Goal: Contribute content: Contribute content

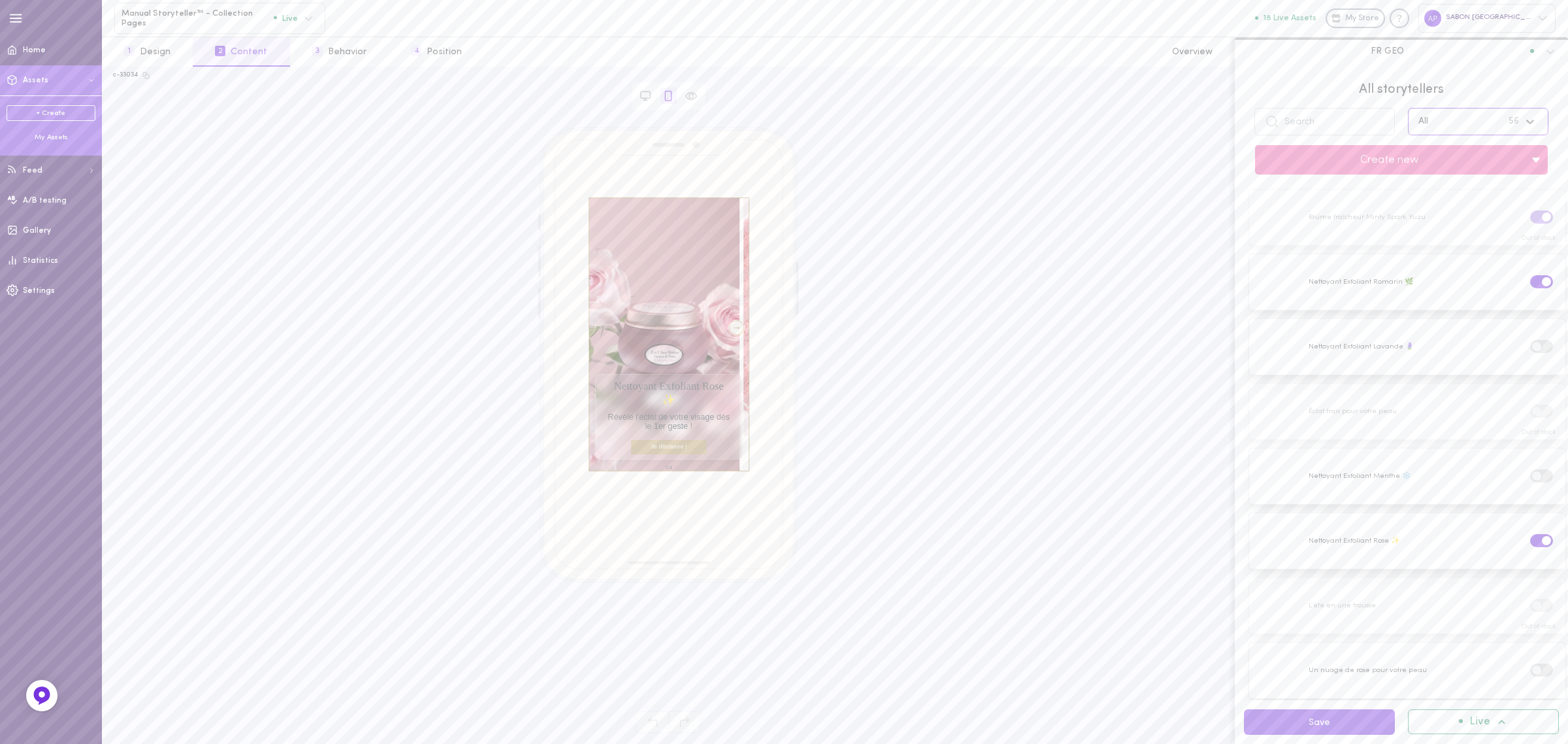
click at [41, 134] on div "My Assets" at bounding box center [51, 137] width 89 height 10
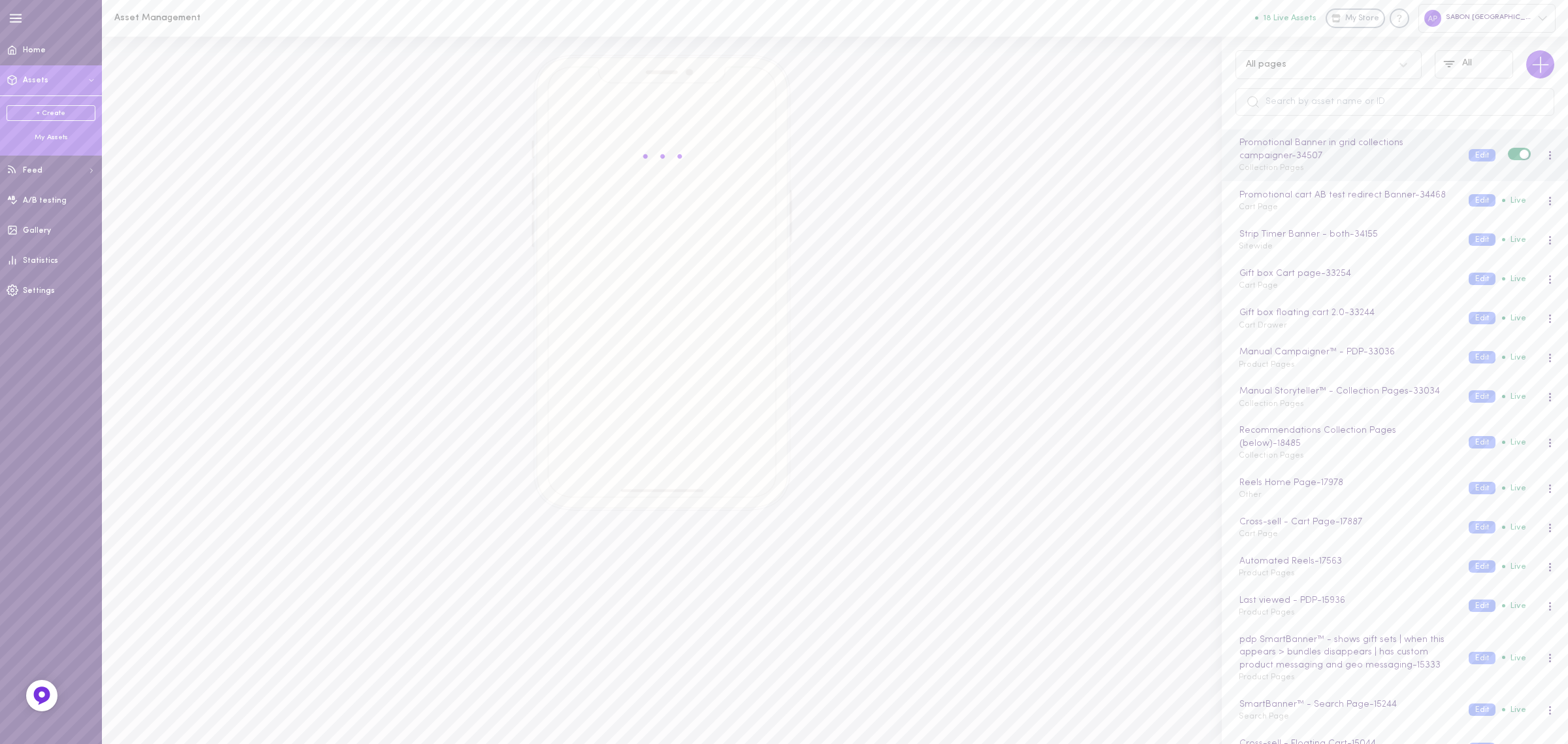
click at [1340, 171] on div "Promotional Banner in grid collections campaigner - 34507 Collection Pages" at bounding box center [1344, 155] width 230 height 39
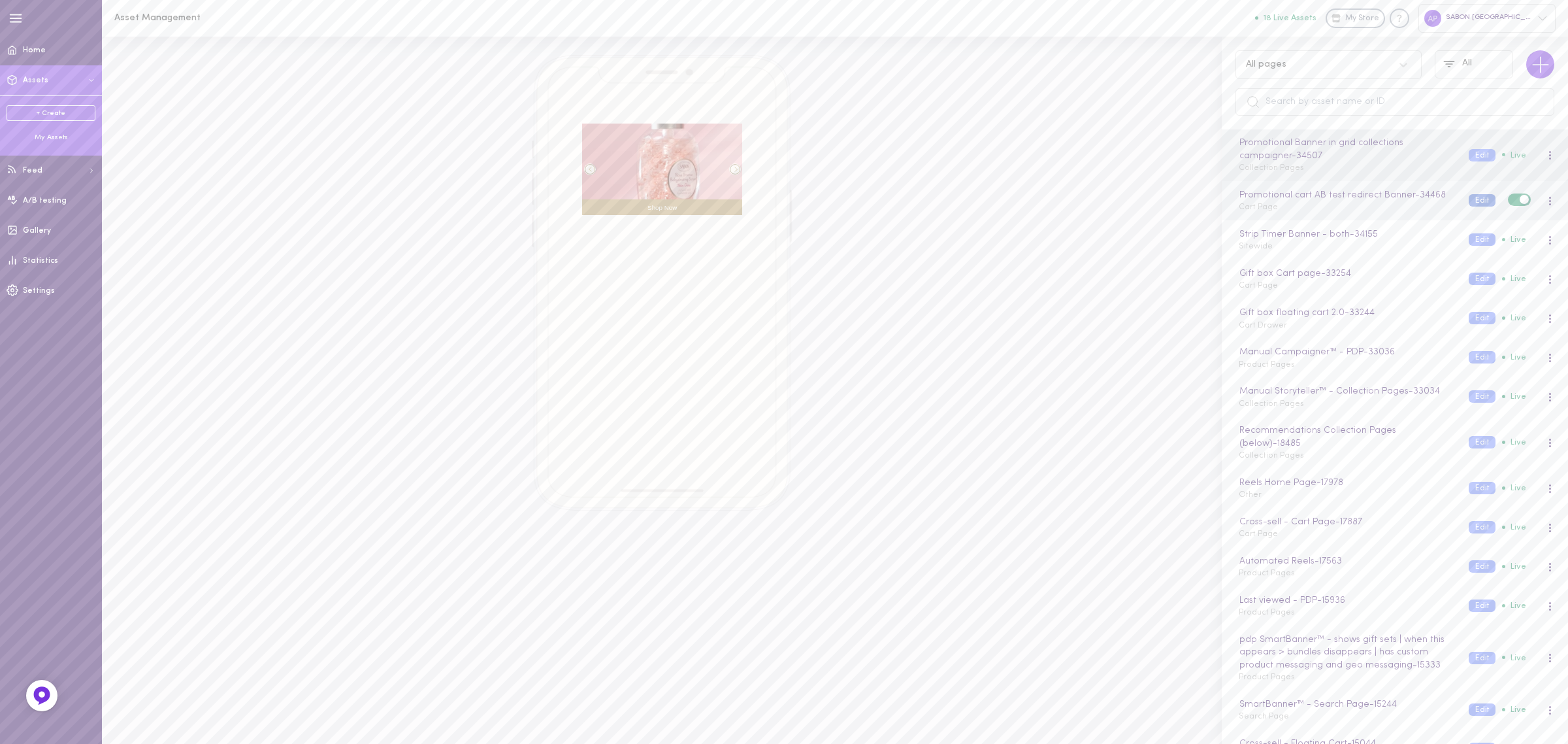
click at [1477, 206] on button "Edit" at bounding box center [1482, 200] width 27 height 13
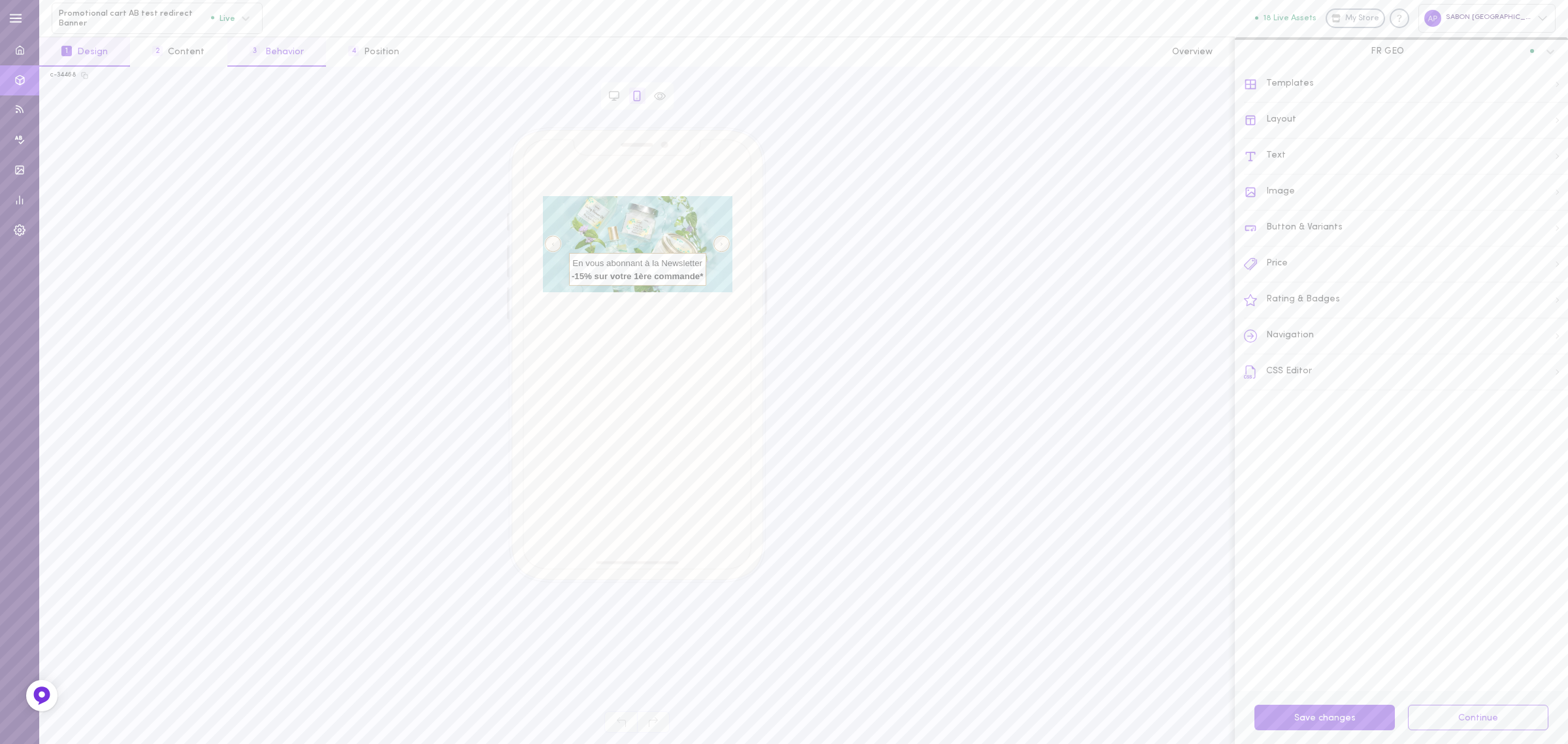
click at [307, 53] on button "3 Behavior" at bounding box center [277, 52] width 99 height 30
click at [211, 58] on button "2 Content" at bounding box center [178, 52] width 96 height 30
click at [1451, 418] on icon at bounding box center [1456, 415] width 10 height 10
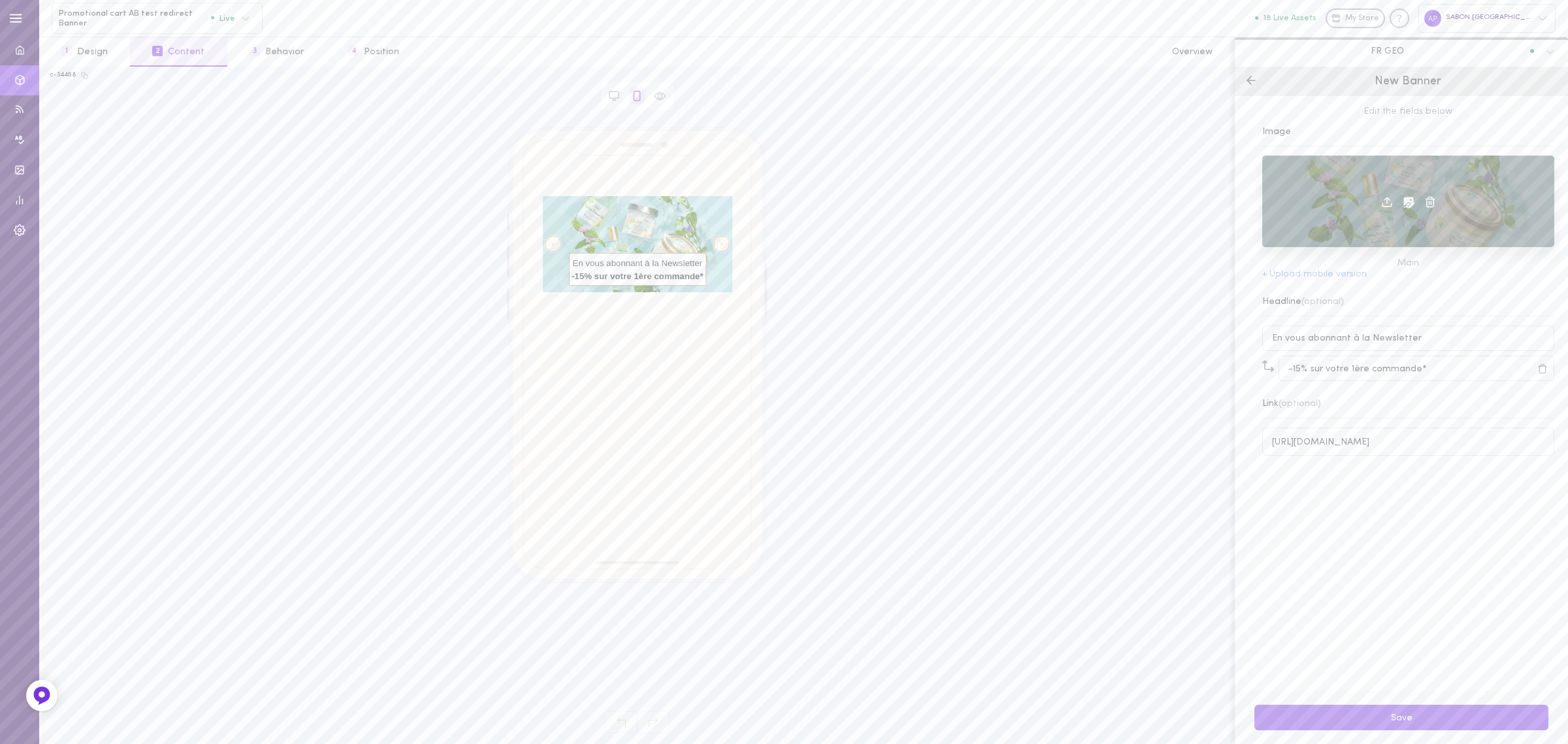
click at [1403, 206] on icon at bounding box center [1409, 202] width 11 height 11
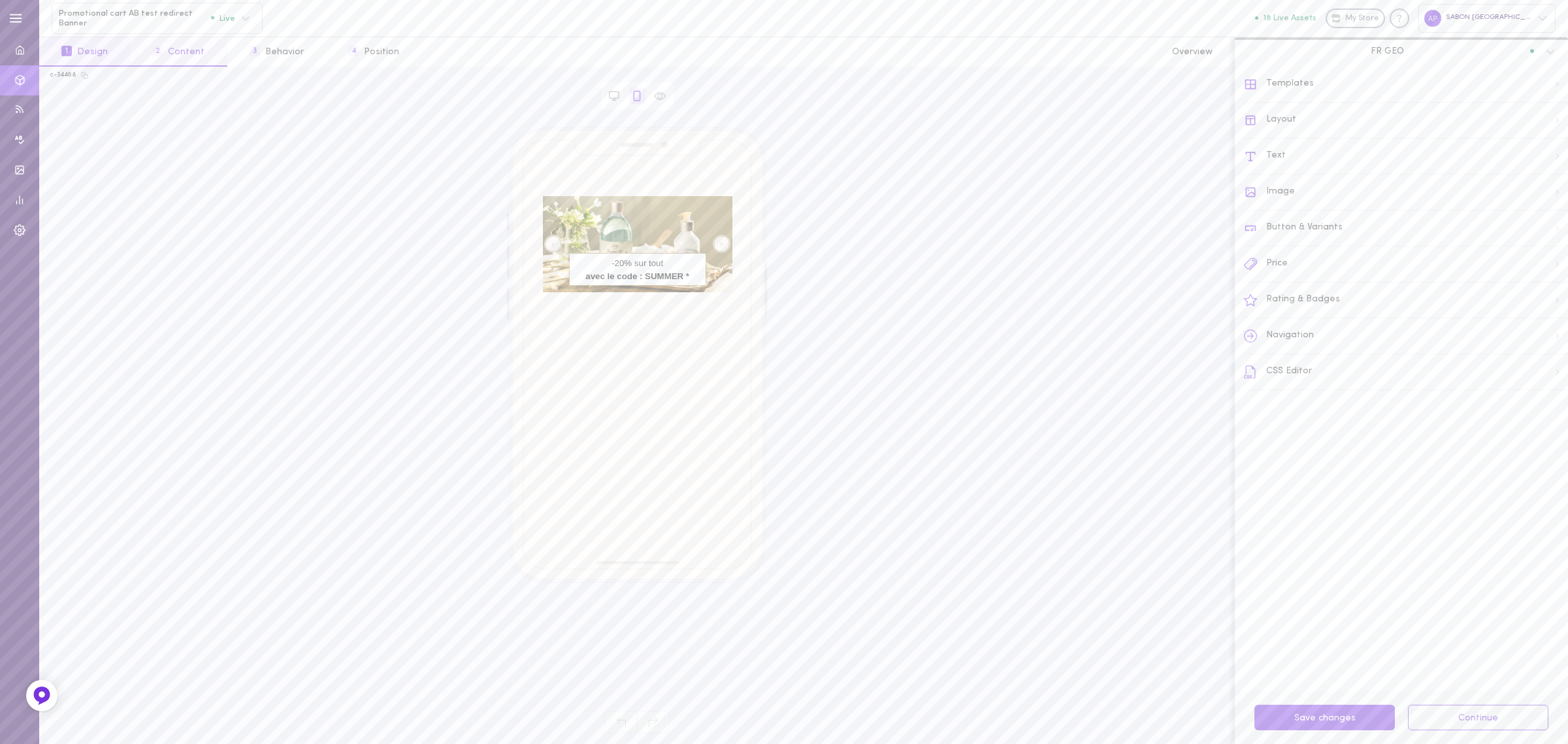
click at [184, 56] on button "2 Content" at bounding box center [178, 52] width 96 height 30
click at [1530, 353] on label at bounding box center [1541, 349] width 23 height 13
click at [0, 0] on input "checkbox" at bounding box center [0, 0] width 0 height 0
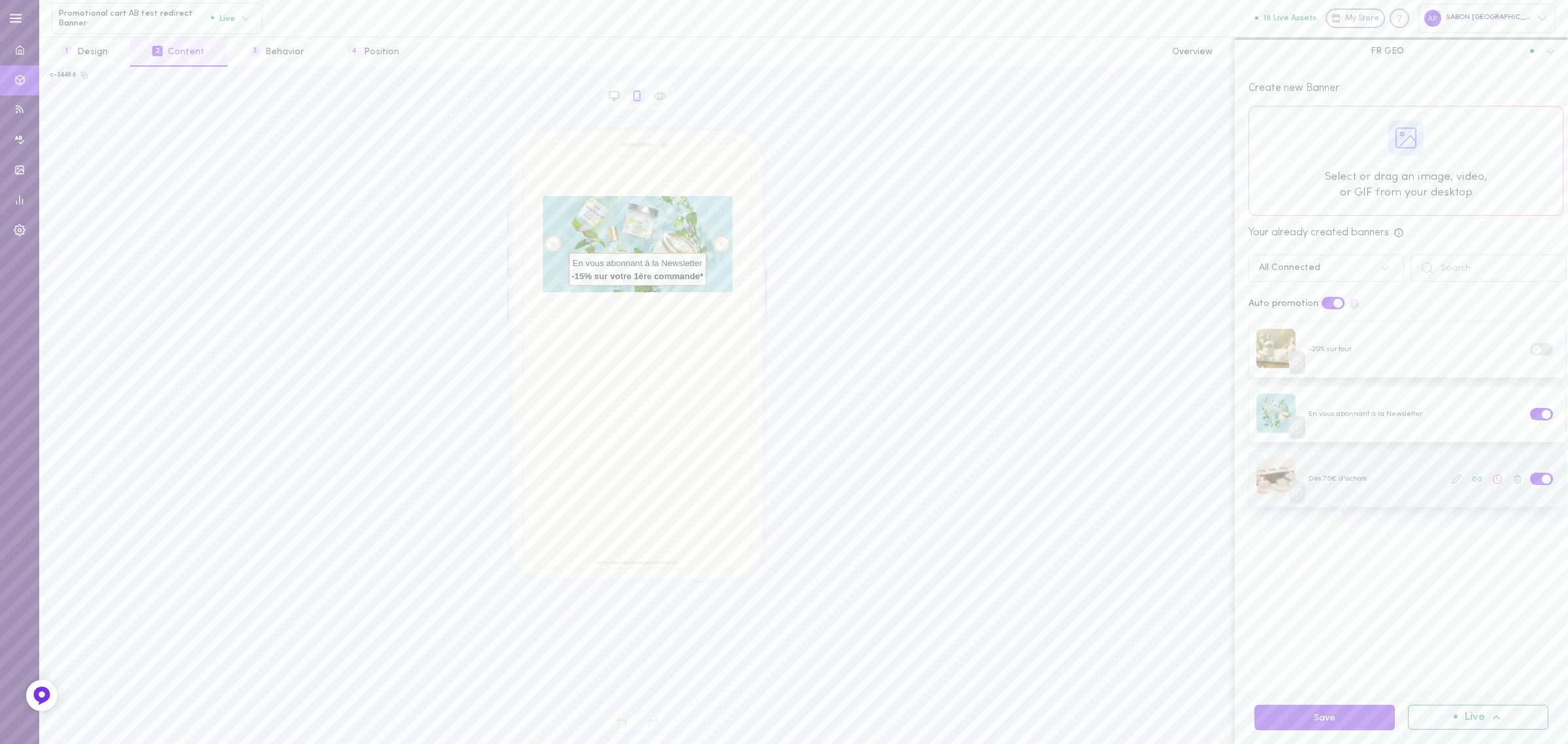
click at [1451, 477] on icon at bounding box center [1456, 479] width 10 height 10
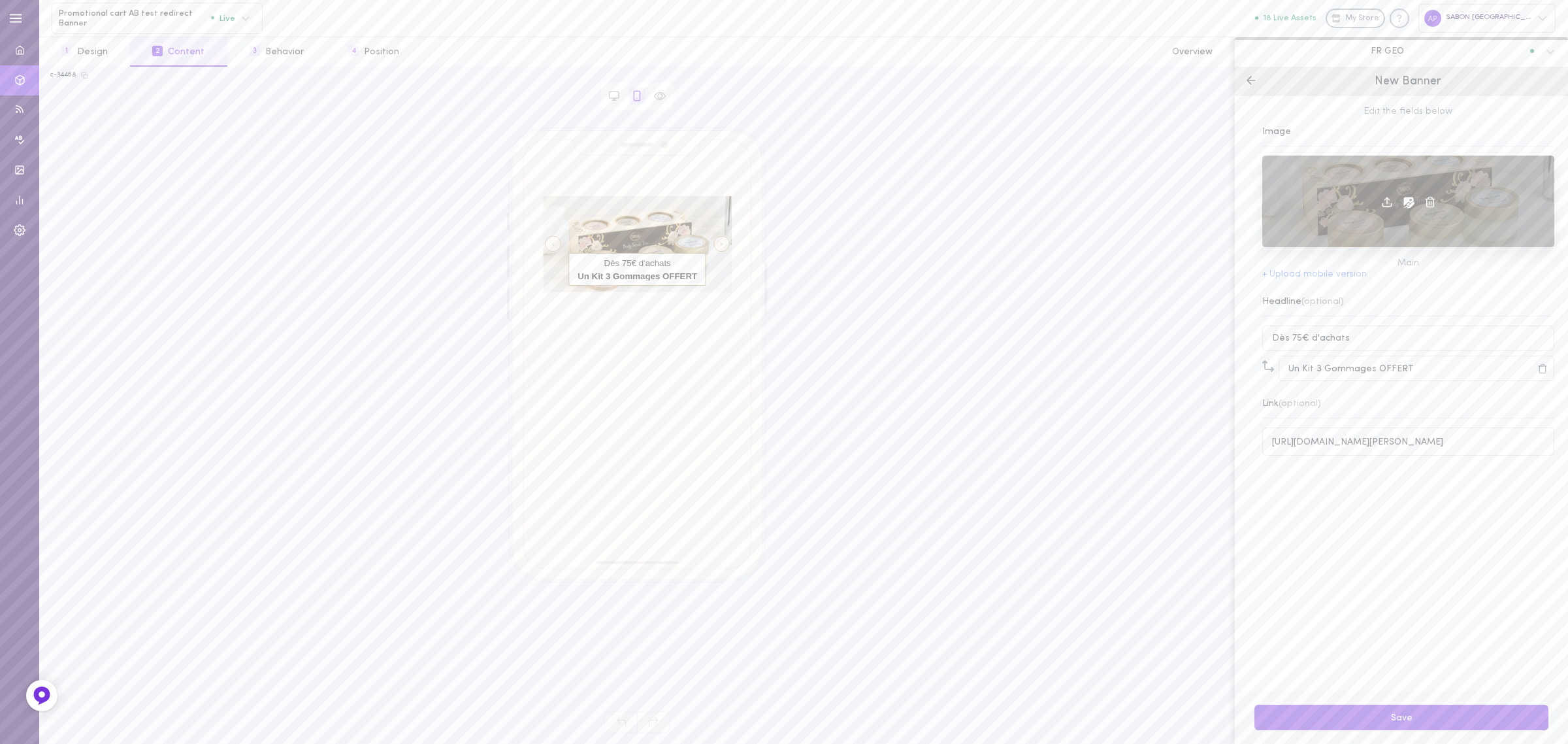
click at [1403, 203] on icon at bounding box center [1409, 202] width 11 height 11
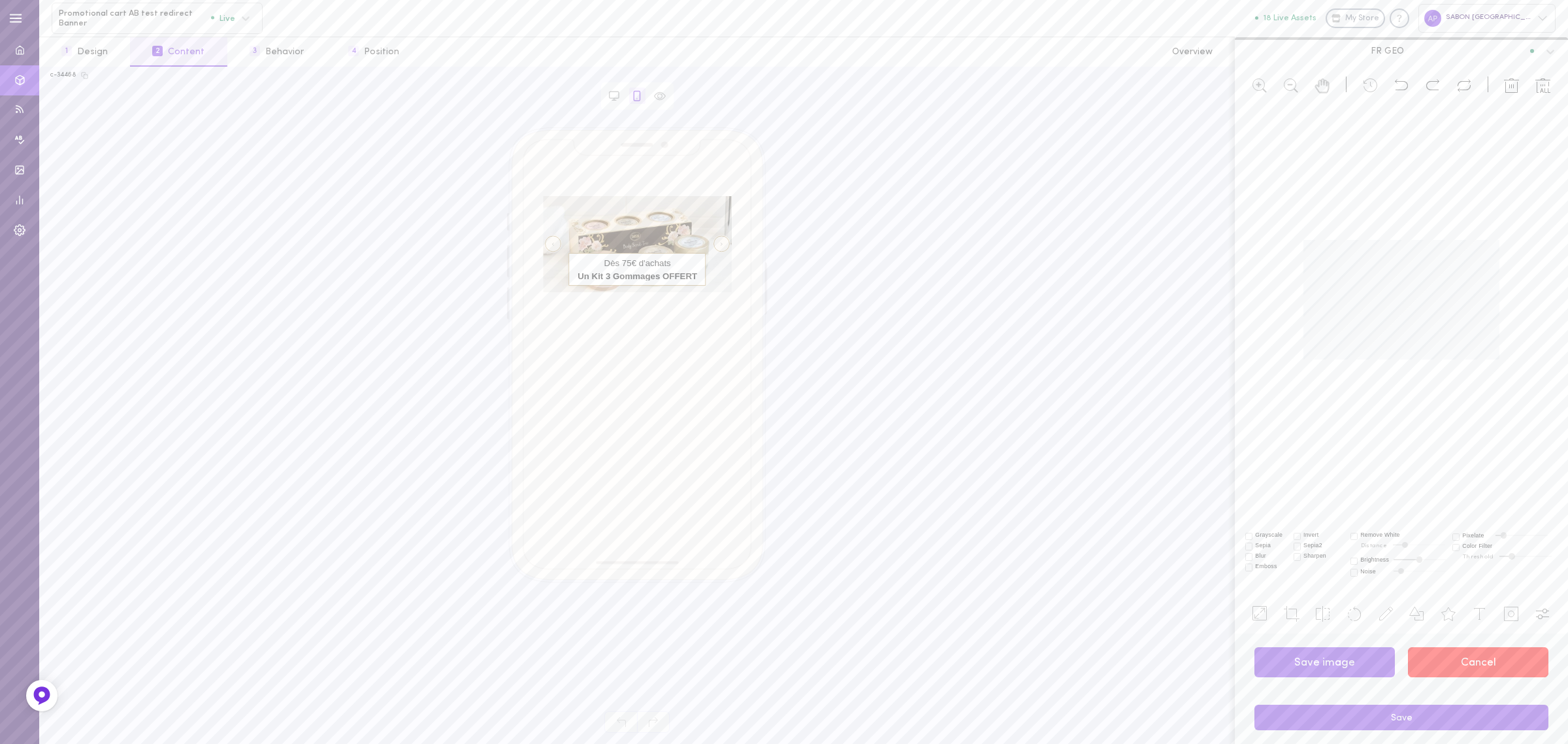
click at [1458, 663] on button "Cancel" at bounding box center [1478, 662] width 140 height 30
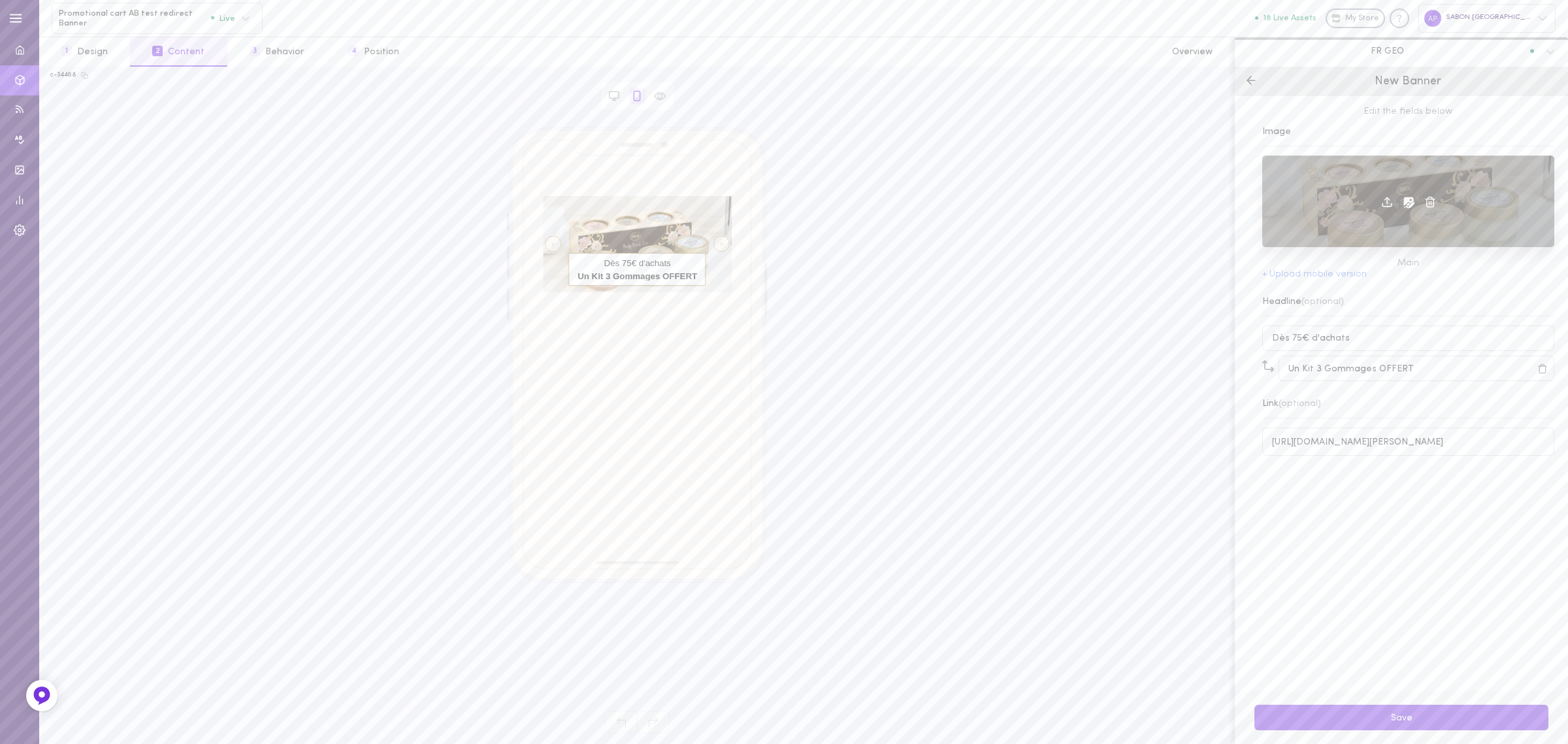
click at [1381, 204] on icon at bounding box center [1387, 202] width 12 height 12
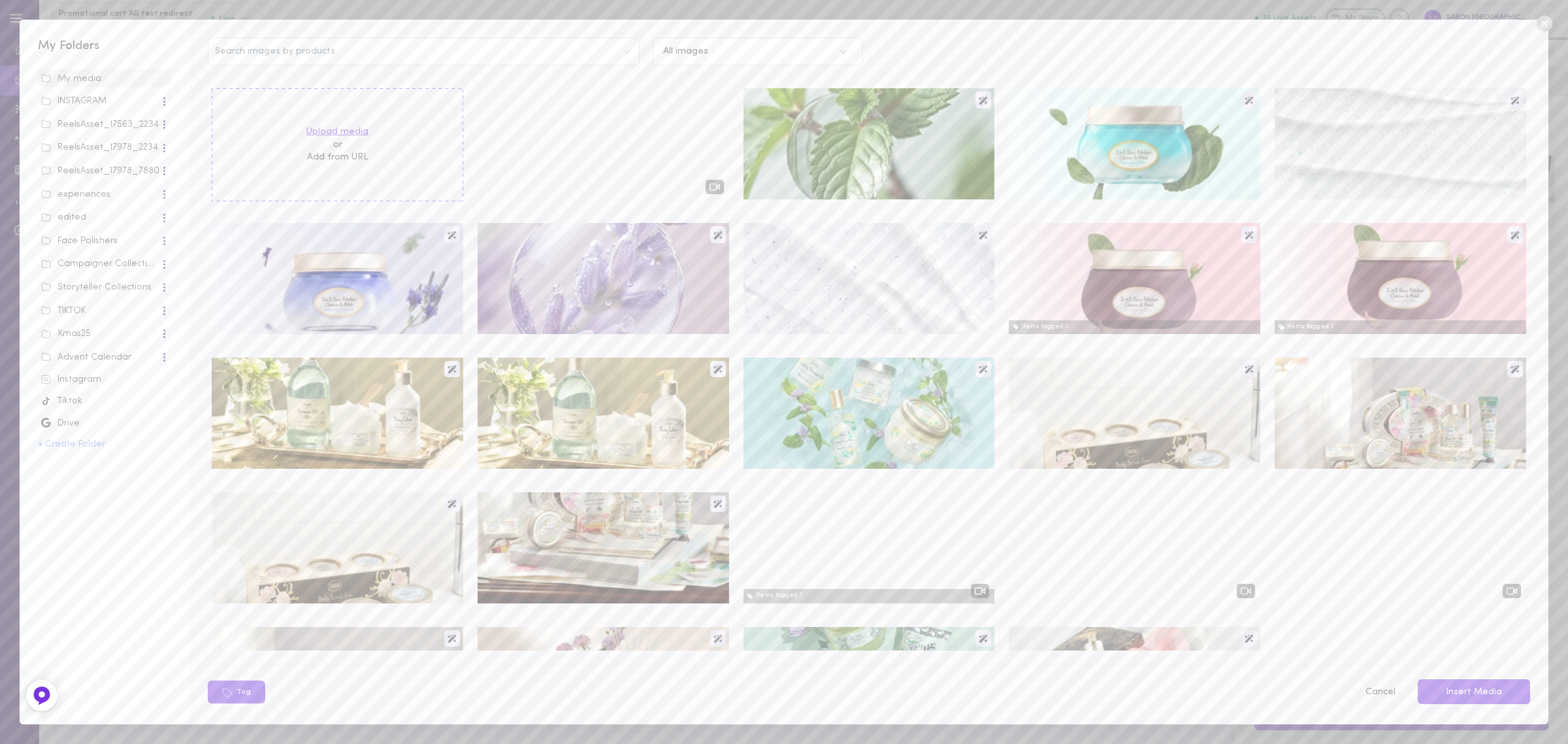
click at [348, 135] on label "Upload media" at bounding box center [337, 132] width 62 height 13
click at [0, 0] on input "Upload media" at bounding box center [0, 0] width 0 height 0
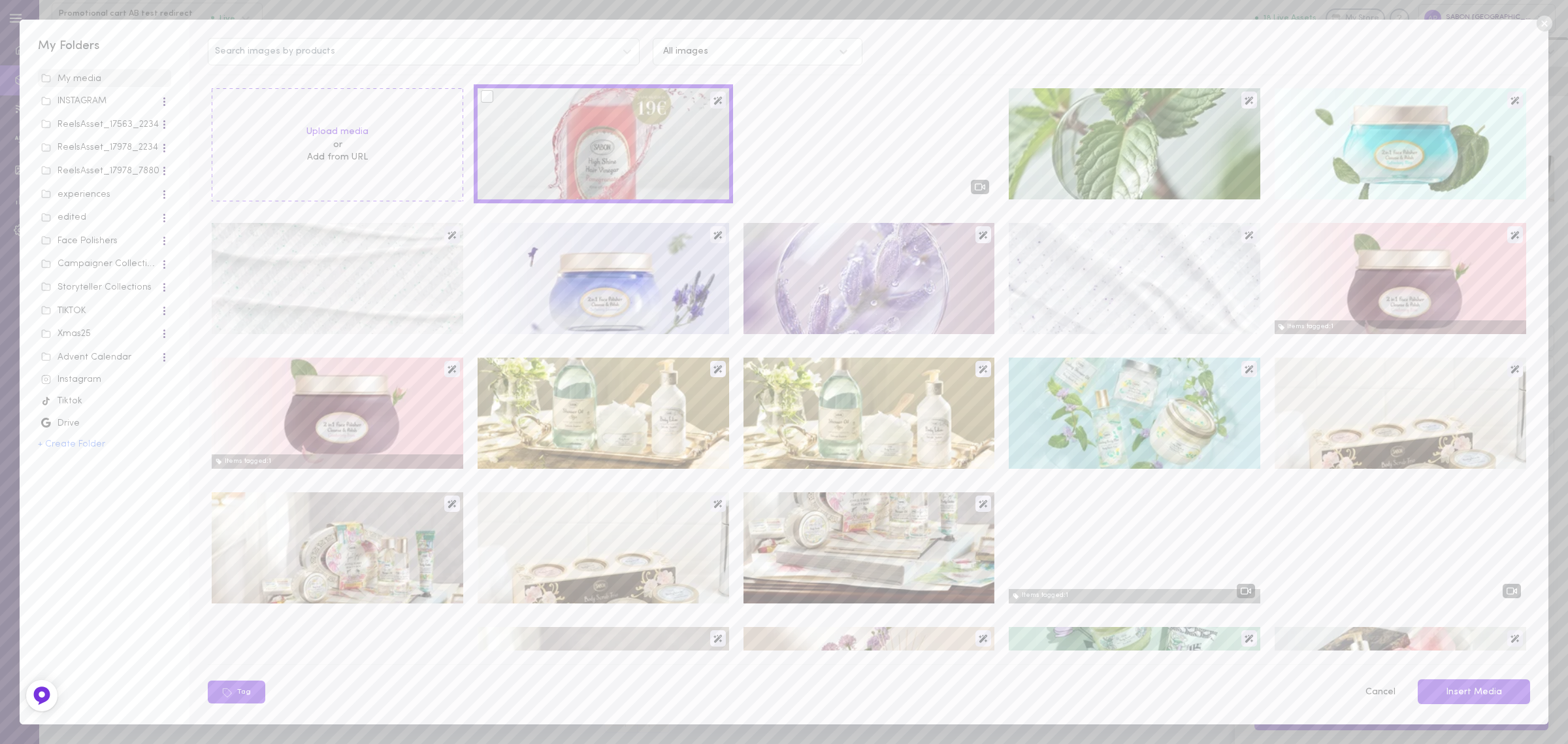
click at [487, 100] on div at bounding box center [487, 96] width 13 height 13
click at [0, 0] on input "checkbox" at bounding box center [0, 0] width 0 height 0
click at [1455, 694] on button "Insert Media" at bounding box center [1474, 692] width 113 height 25
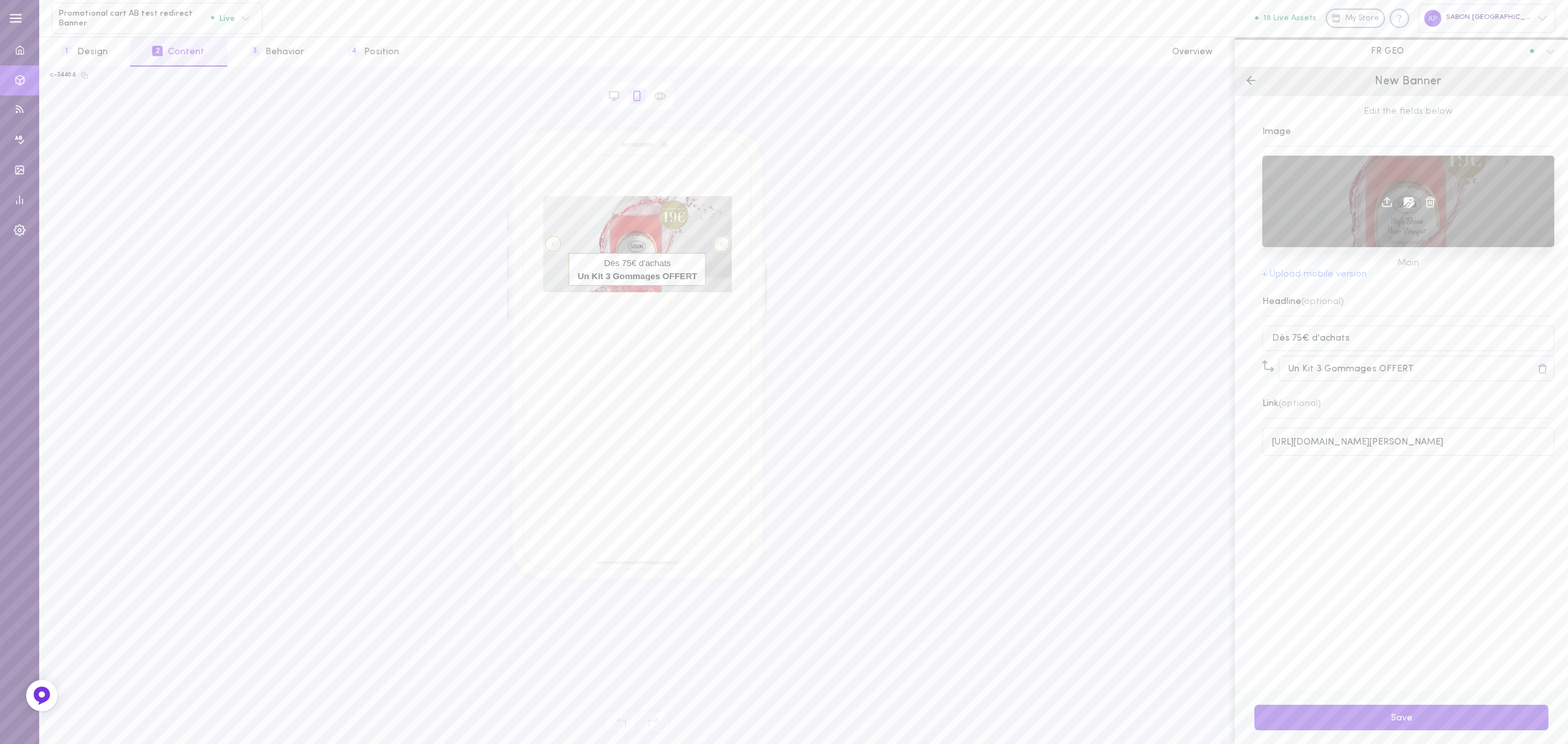
click at [1381, 203] on icon at bounding box center [1387, 202] width 12 height 12
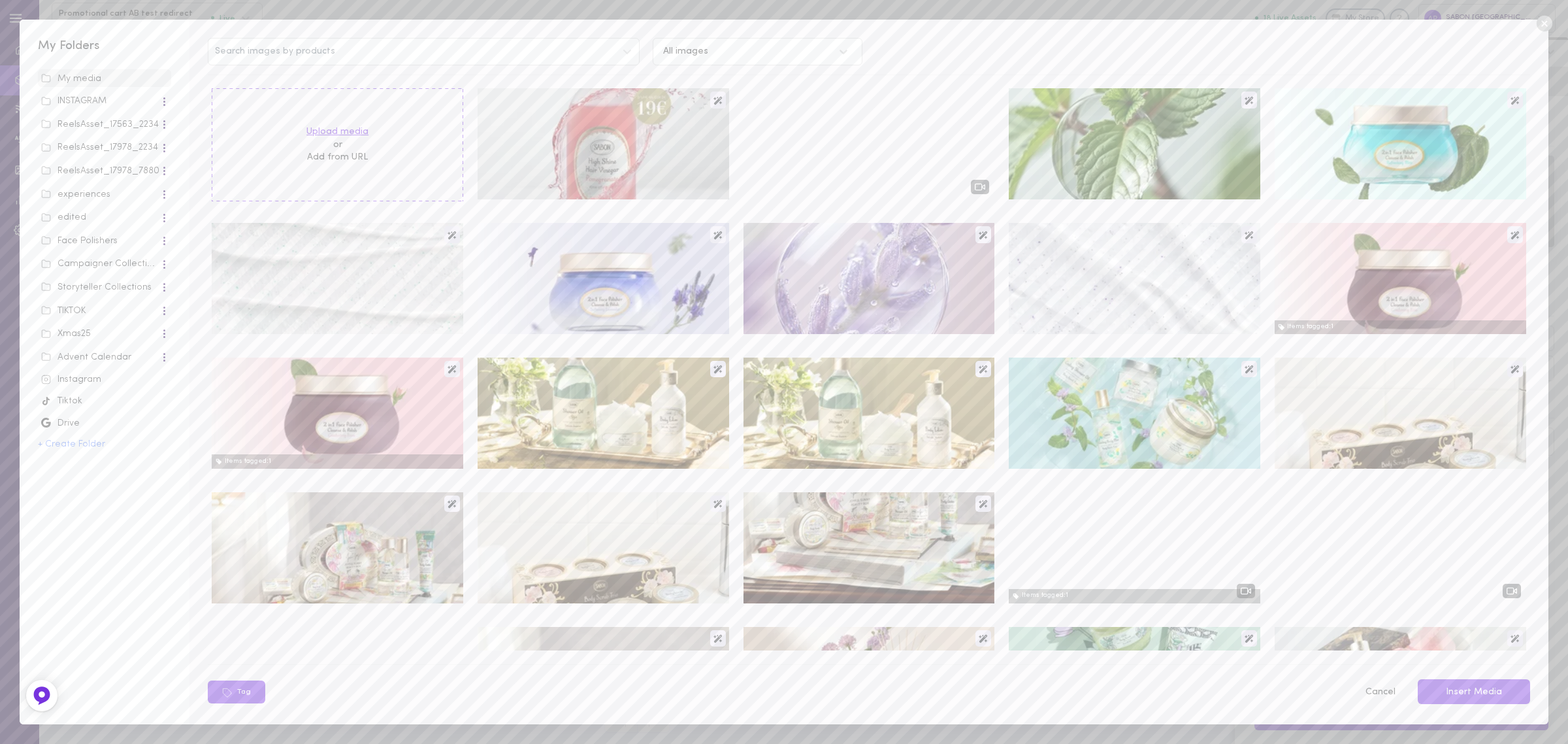
click at [360, 129] on label "Upload media" at bounding box center [337, 132] width 62 height 13
click at [0, 0] on input "Upload media" at bounding box center [0, 0] width 0 height 0
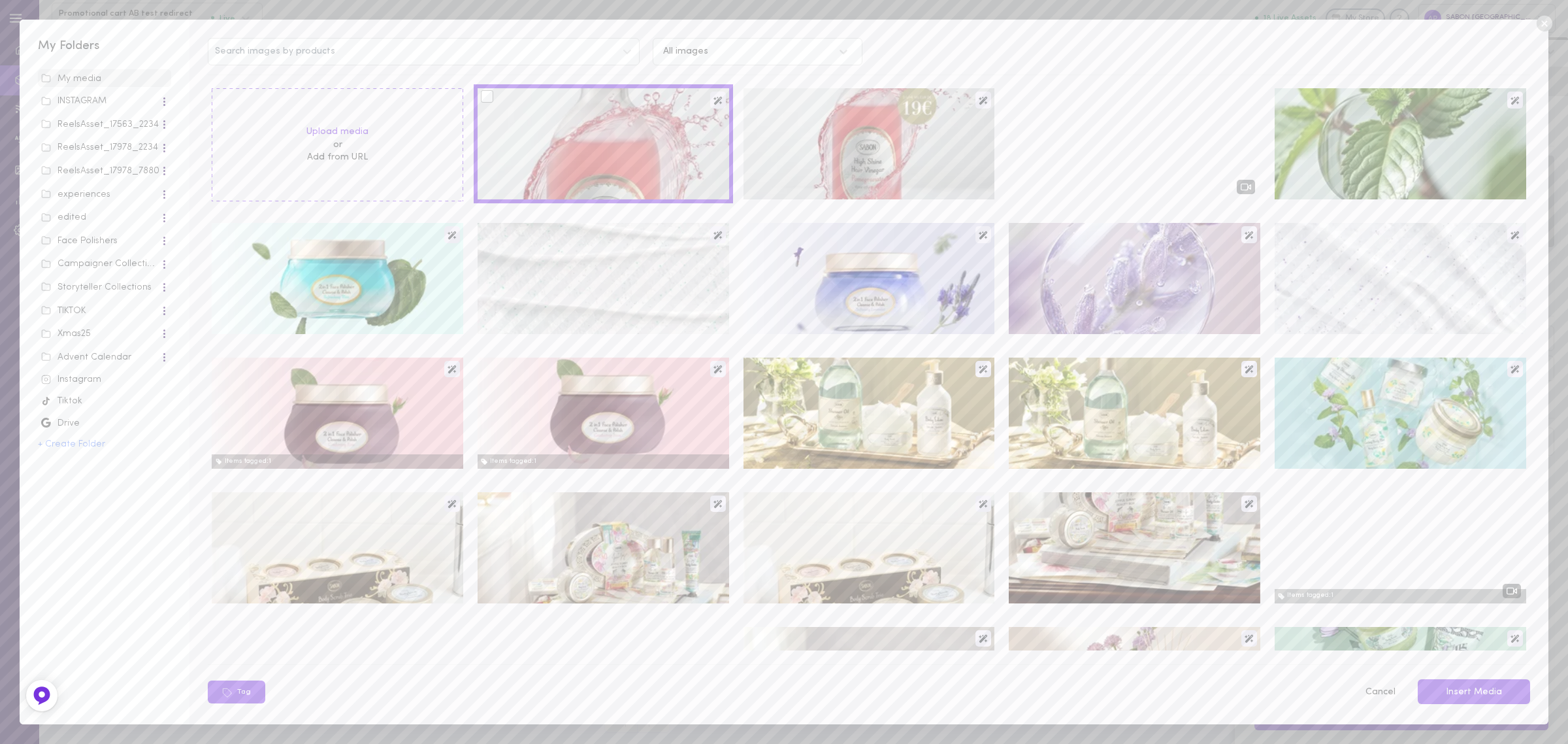
click at [481, 98] on div at bounding box center [487, 96] width 13 height 13
click at [0, 0] on input "checkbox" at bounding box center [0, 0] width 0 height 0
click at [1490, 688] on button "Insert Media" at bounding box center [1474, 692] width 113 height 25
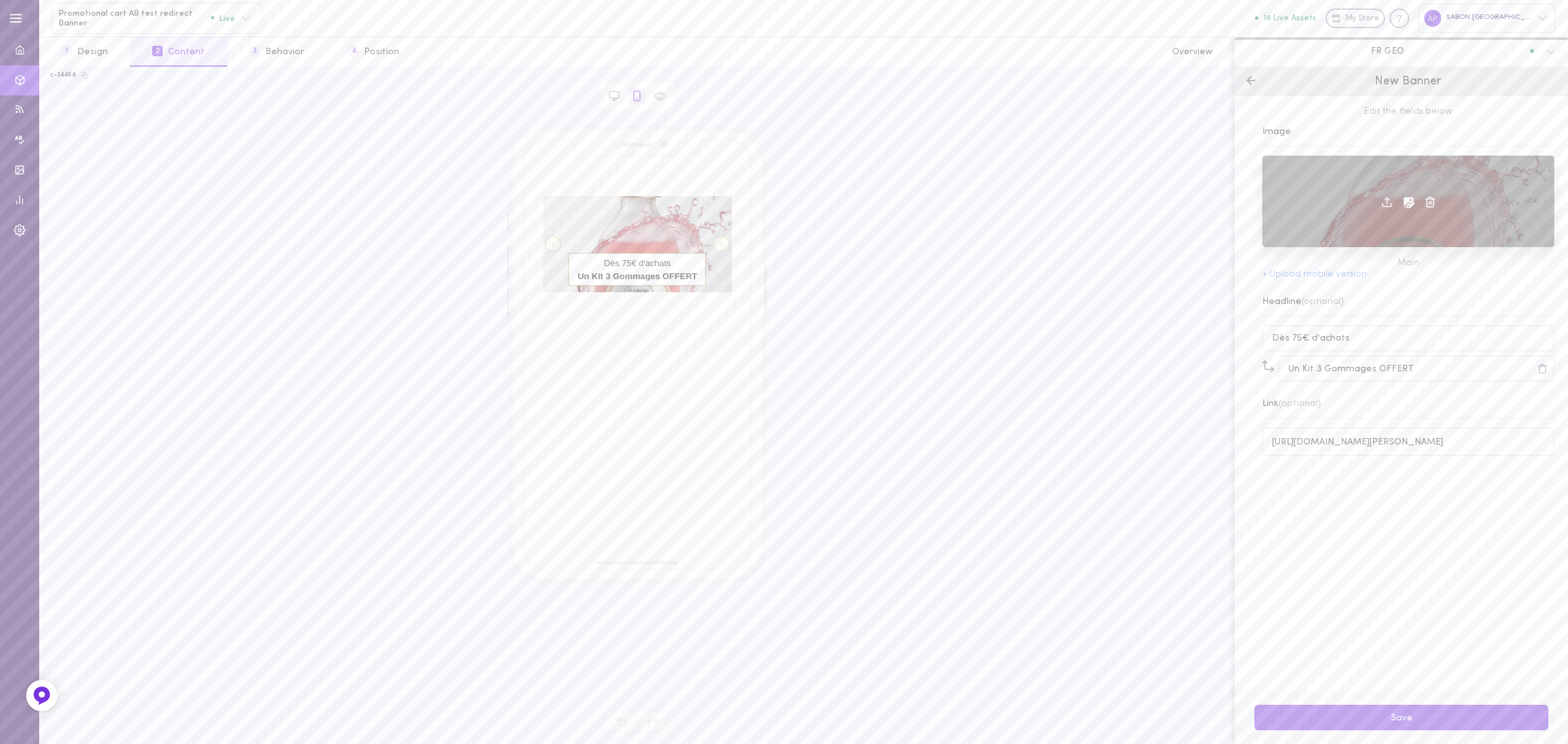
click at [1389, 204] on span at bounding box center [1387, 200] width 21 height 10
click at [1387, 203] on line at bounding box center [1387, 200] width 0 height 6
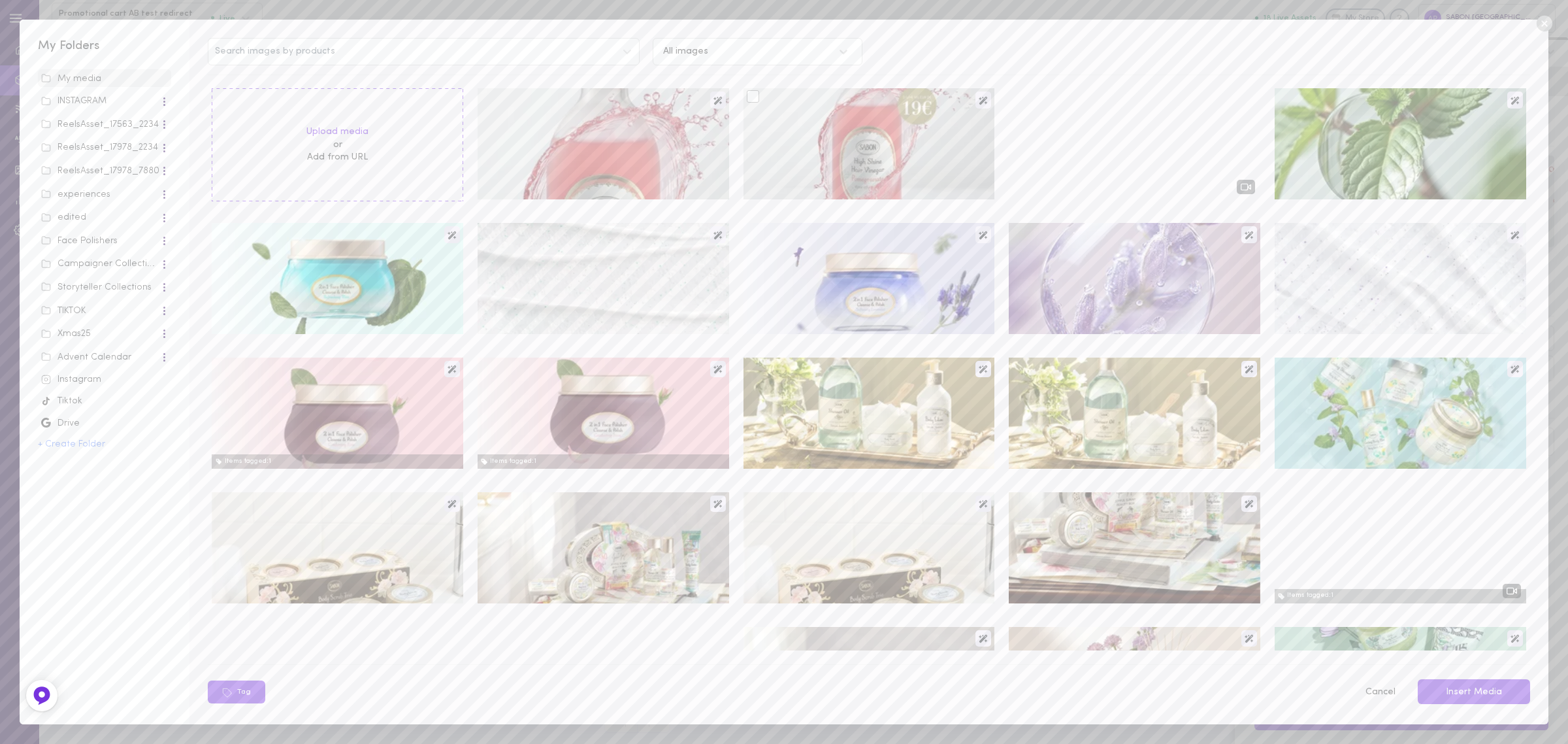
click at [747, 93] on div at bounding box center [752, 96] width 13 height 13
click at [0, 0] on input "checkbox" at bounding box center [0, 0] width 0 height 0
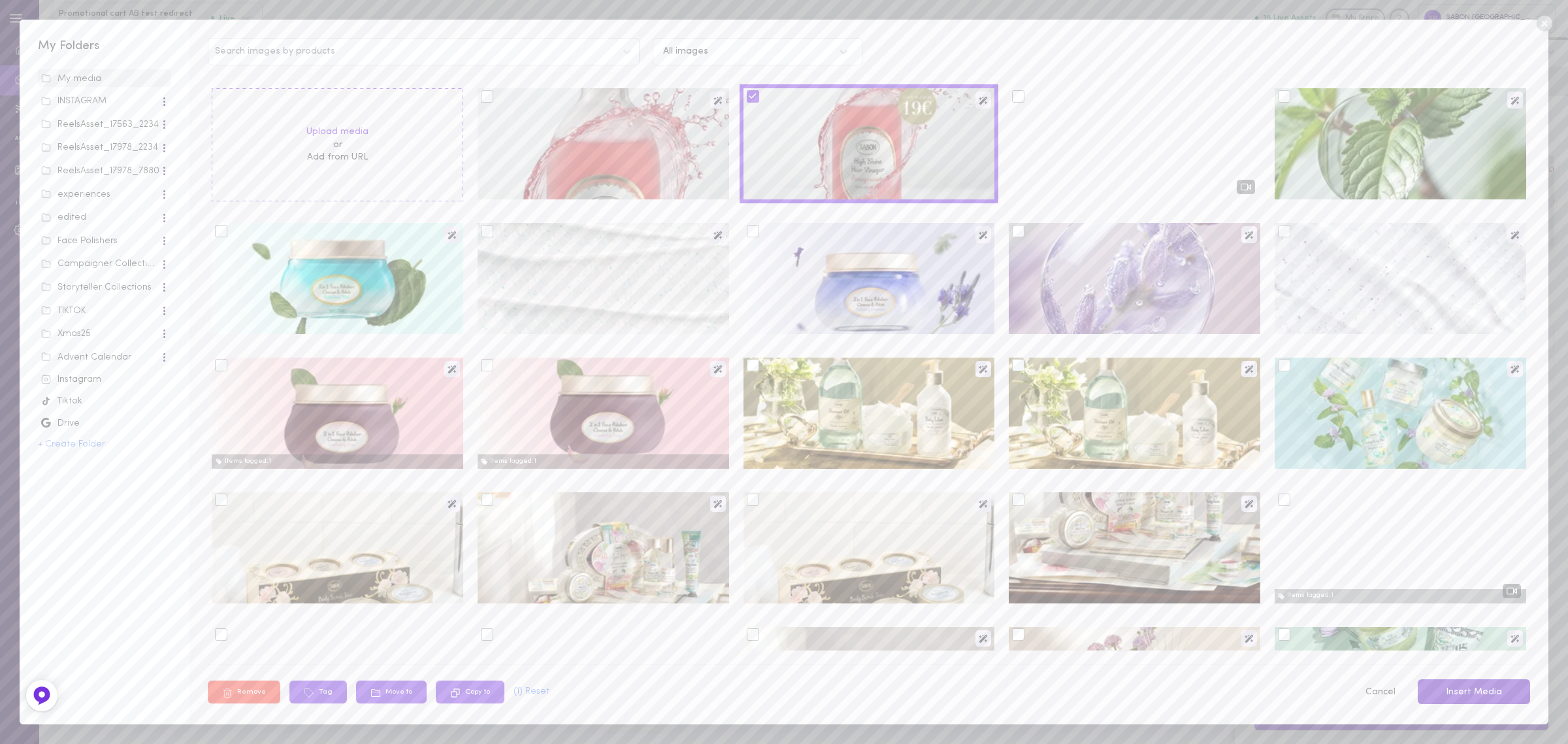
click at [1491, 693] on button "Insert Media" at bounding box center [1474, 692] width 113 height 25
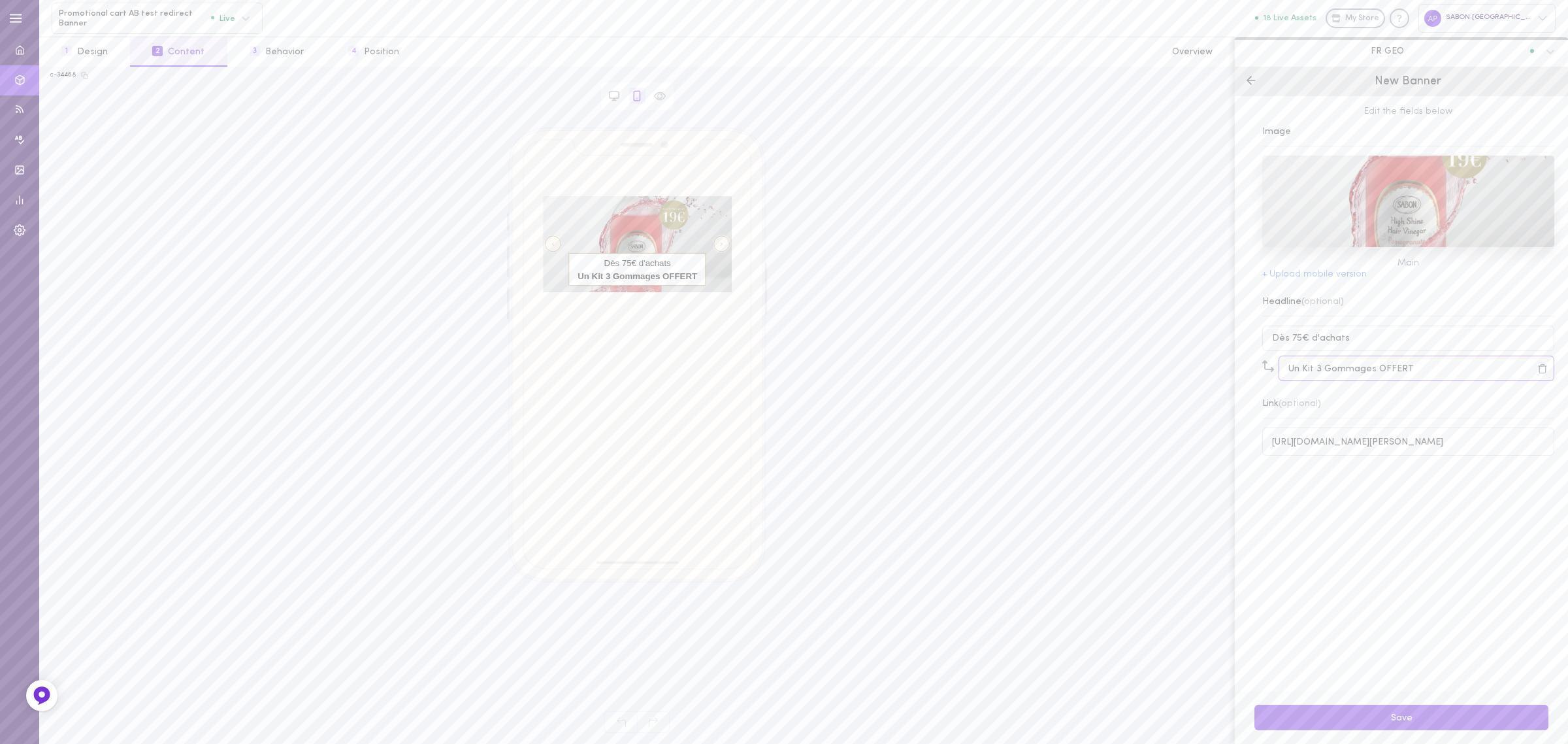
drag, startPoint x: 1308, startPoint y: 373, endPoint x: 1369, endPoint y: 370, distance: 61.1
click at [1369, 370] on input "Un Kit 3 Gommages OFFERT" at bounding box center [1417, 368] width 276 height 25
click at [1393, 370] on input "Un Vinaigre Brillance Chevux OFFERT" at bounding box center [1417, 368] width 276 height 25
type input "Un Vinaigre Brillance OFFERT"
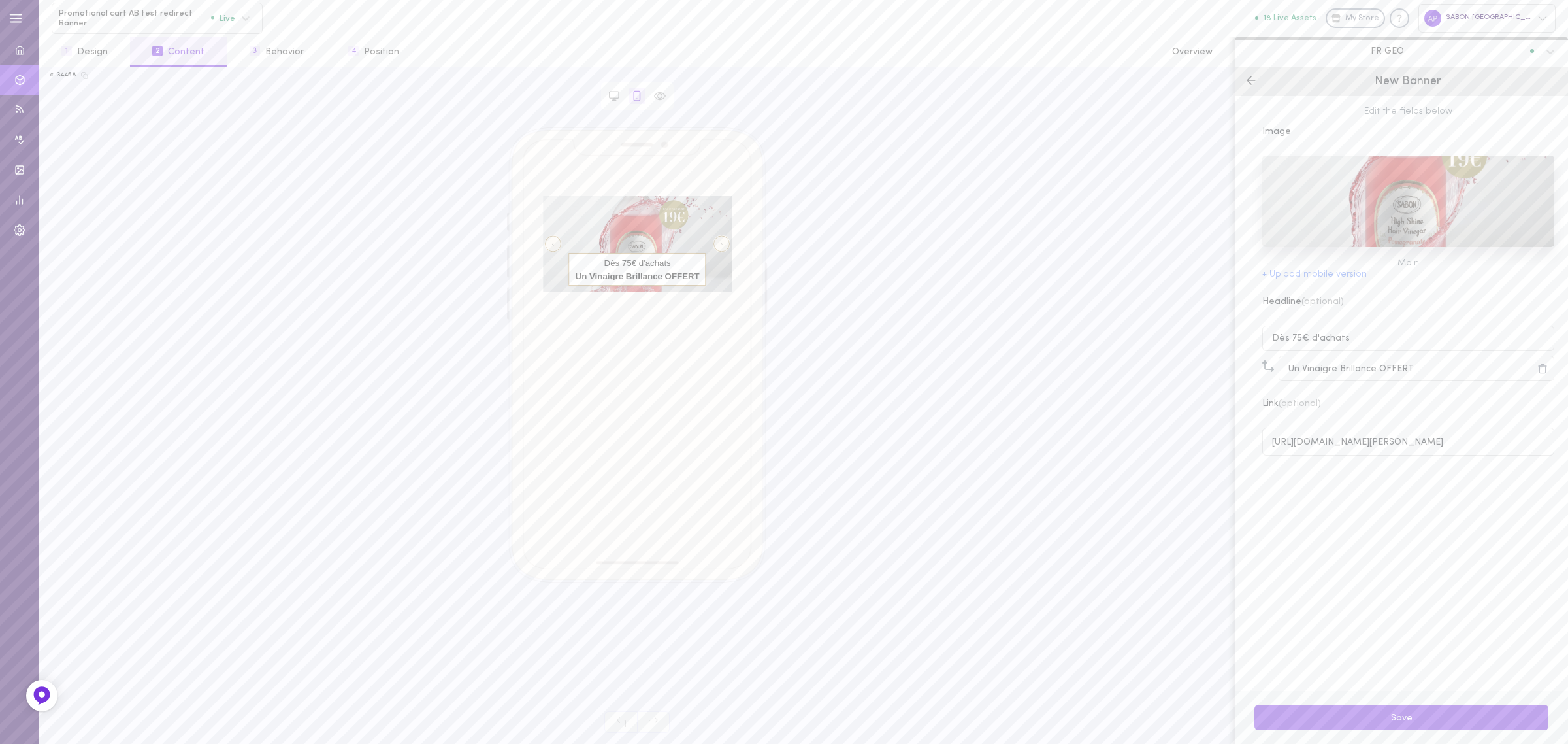
drag, startPoint x: 1410, startPoint y: 714, endPoint x: 1415, endPoint y: 707, distance: 8.6
click at [1412, 714] on button "Save" at bounding box center [1401, 717] width 294 height 25
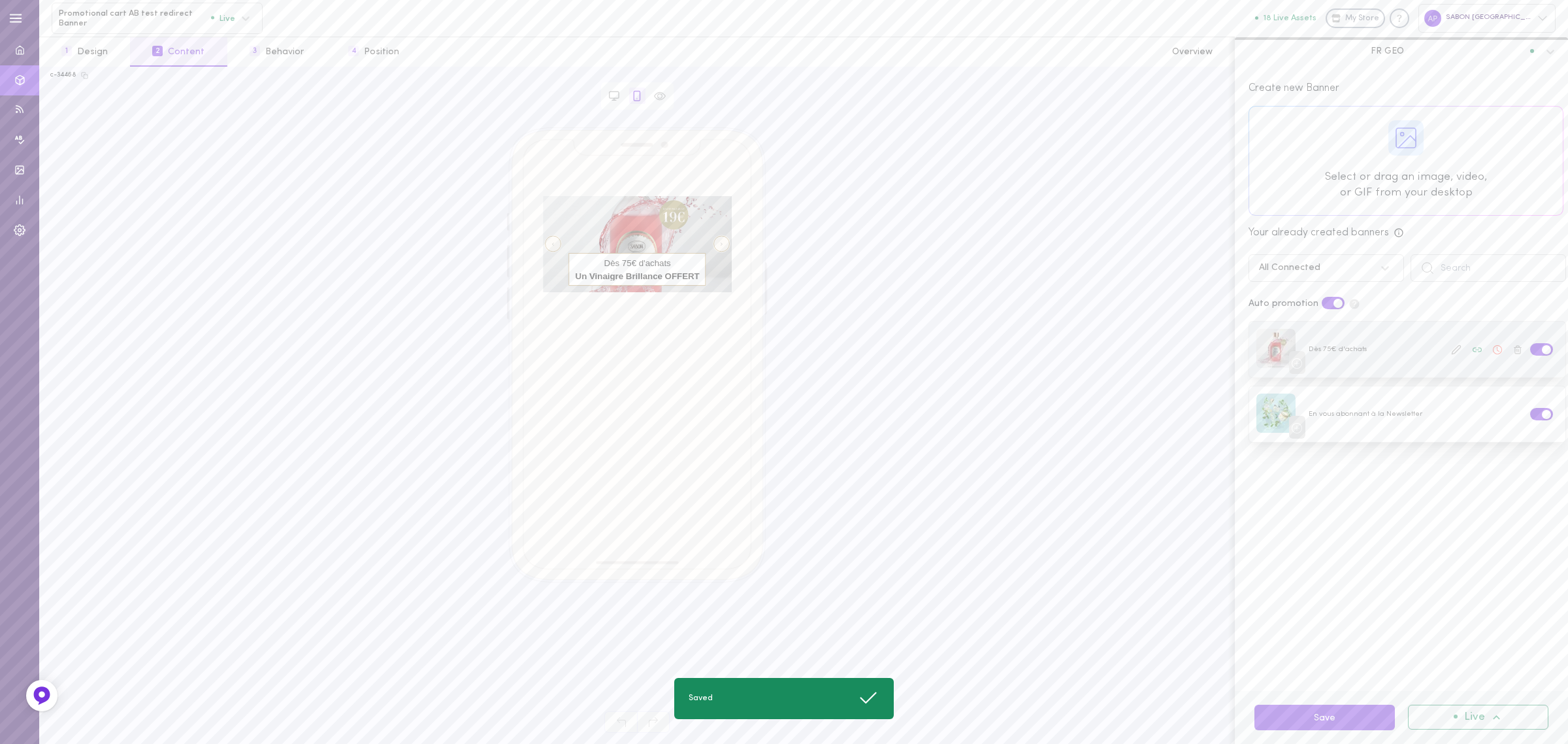
click at [1493, 349] on icon at bounding box center [1498, 349] width 9 height 9
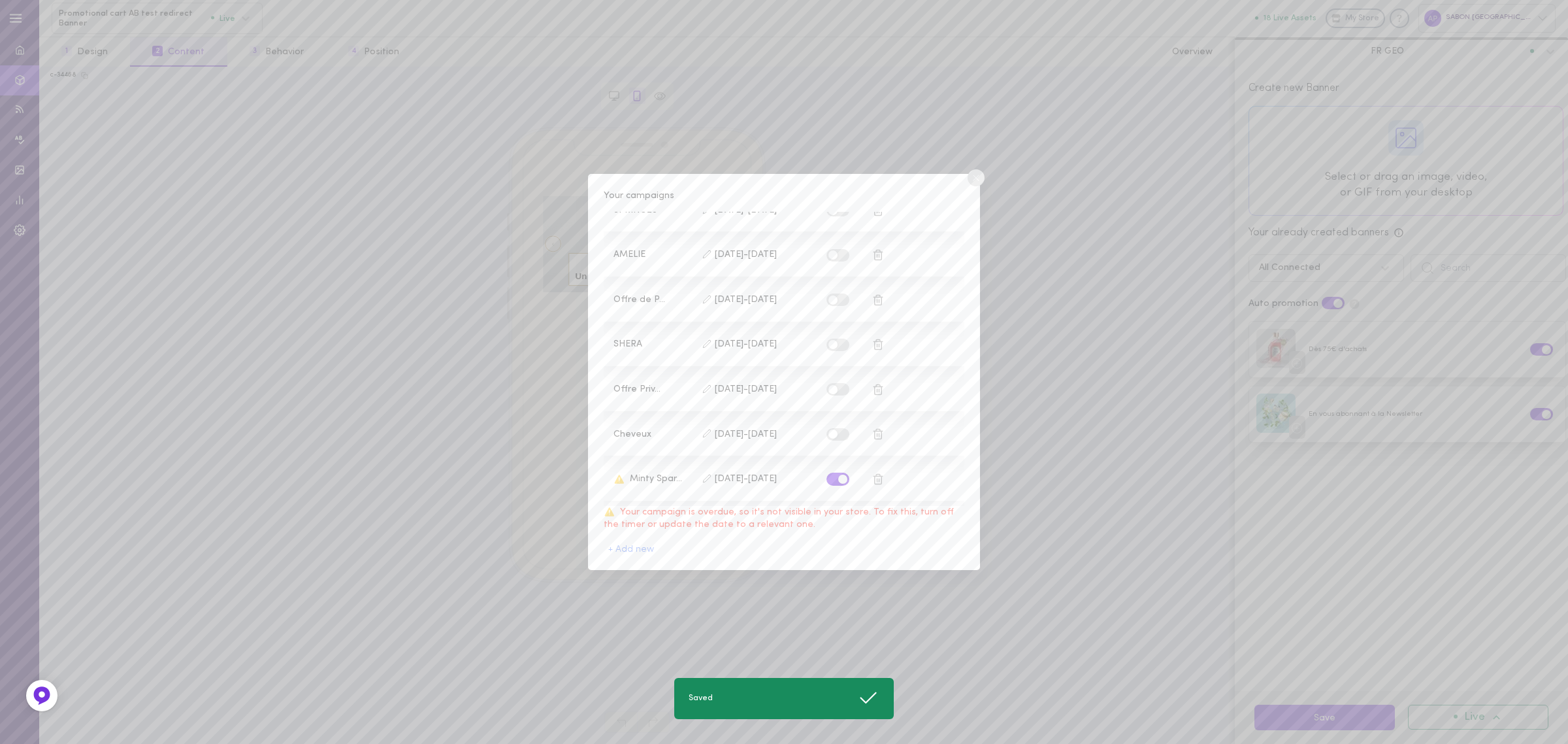
scroll to position [259, 0]
click at [833, 481] on label at bounding box center [838, 484] width 23 height 13
click at [0, 0] on input "checkbox" at bounding box center [0, 0] width 0 height 0
click at [838, 390] on span at bounding box center [843, 395] width 9 height 9
click at [0, 0] on input "checkbox" at bounding box center [0, 0] width 0 height 0
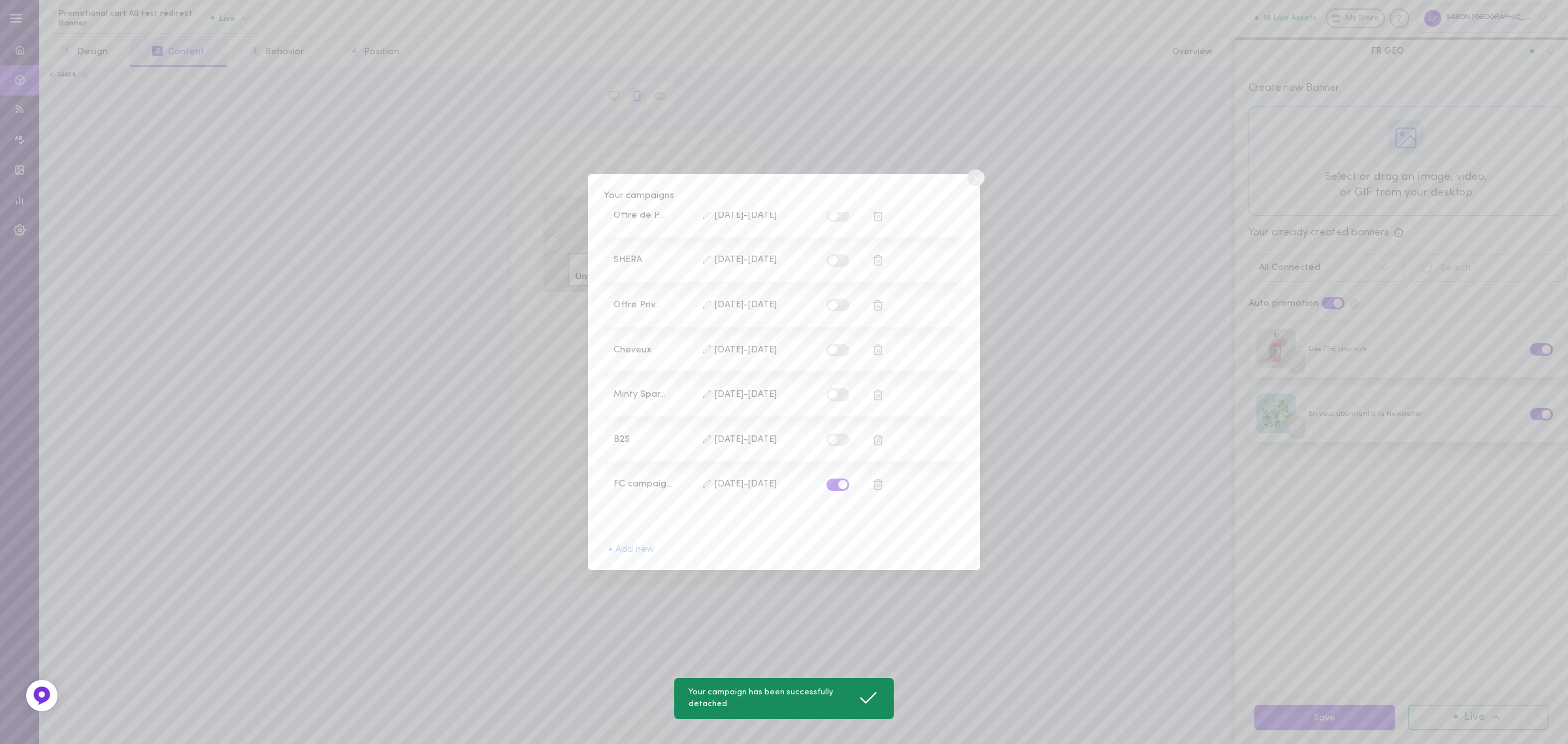
click at [974, 183] on circle at bounding box center [976, 177] width 17 height 17
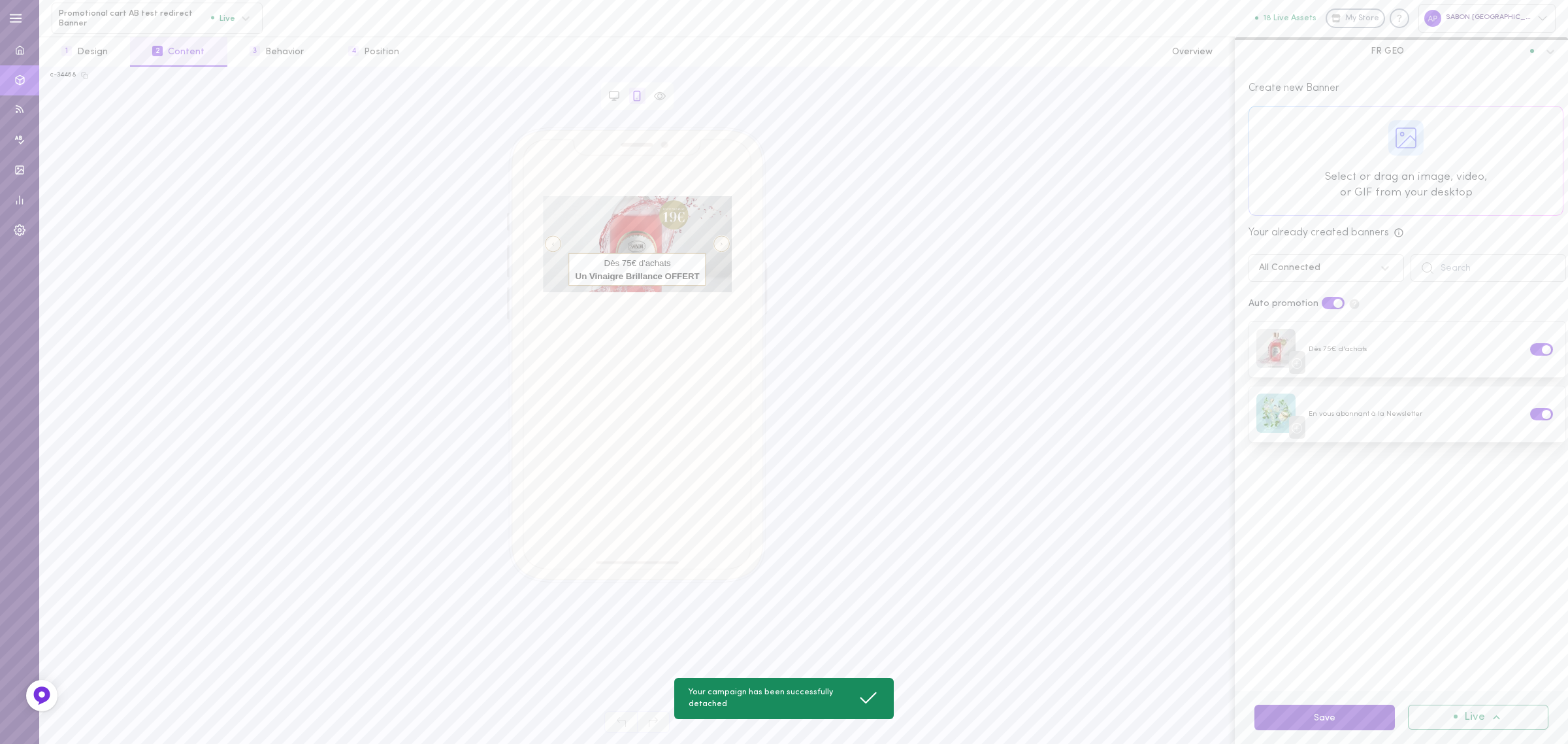
click at [1334, 724] on button "Save" at bounding box center [1324, 717] width 140 height 25
click at [1451, 416] on icon at bounding box center [1456, 415] width 10 height 10
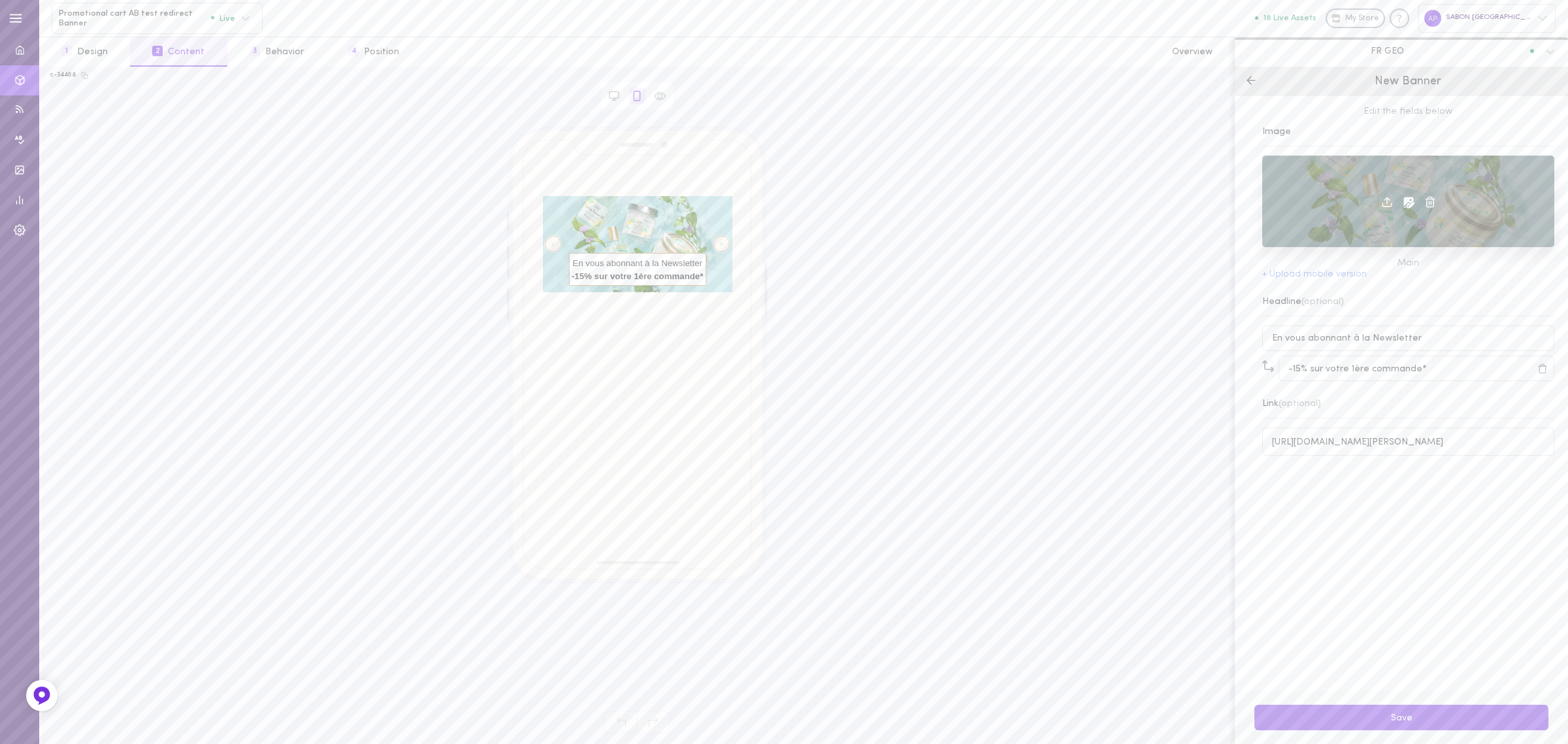
click at [1381, 203] on icon at bounding box center [1387, 202] width 12 height 12
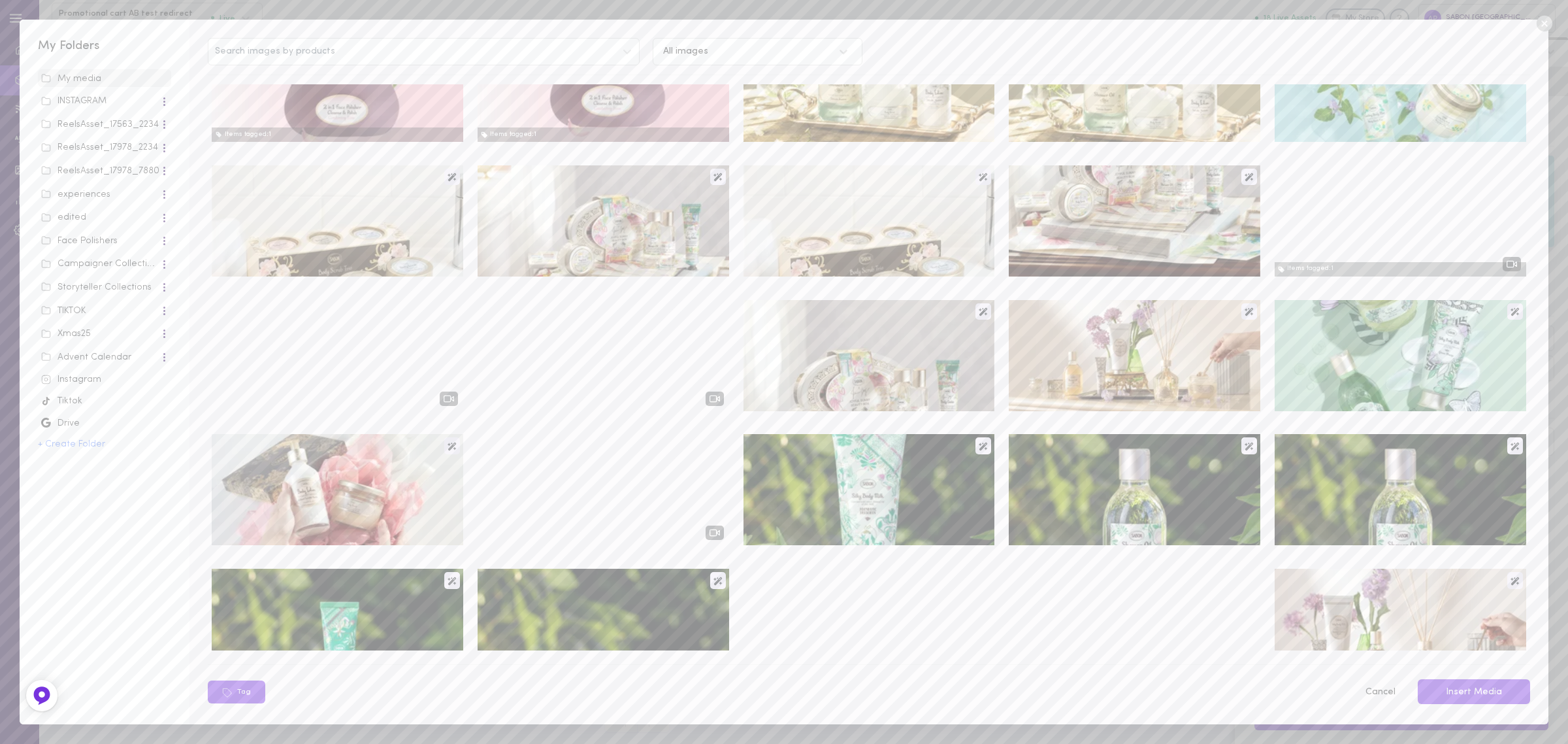
scroll to position [0, 0]
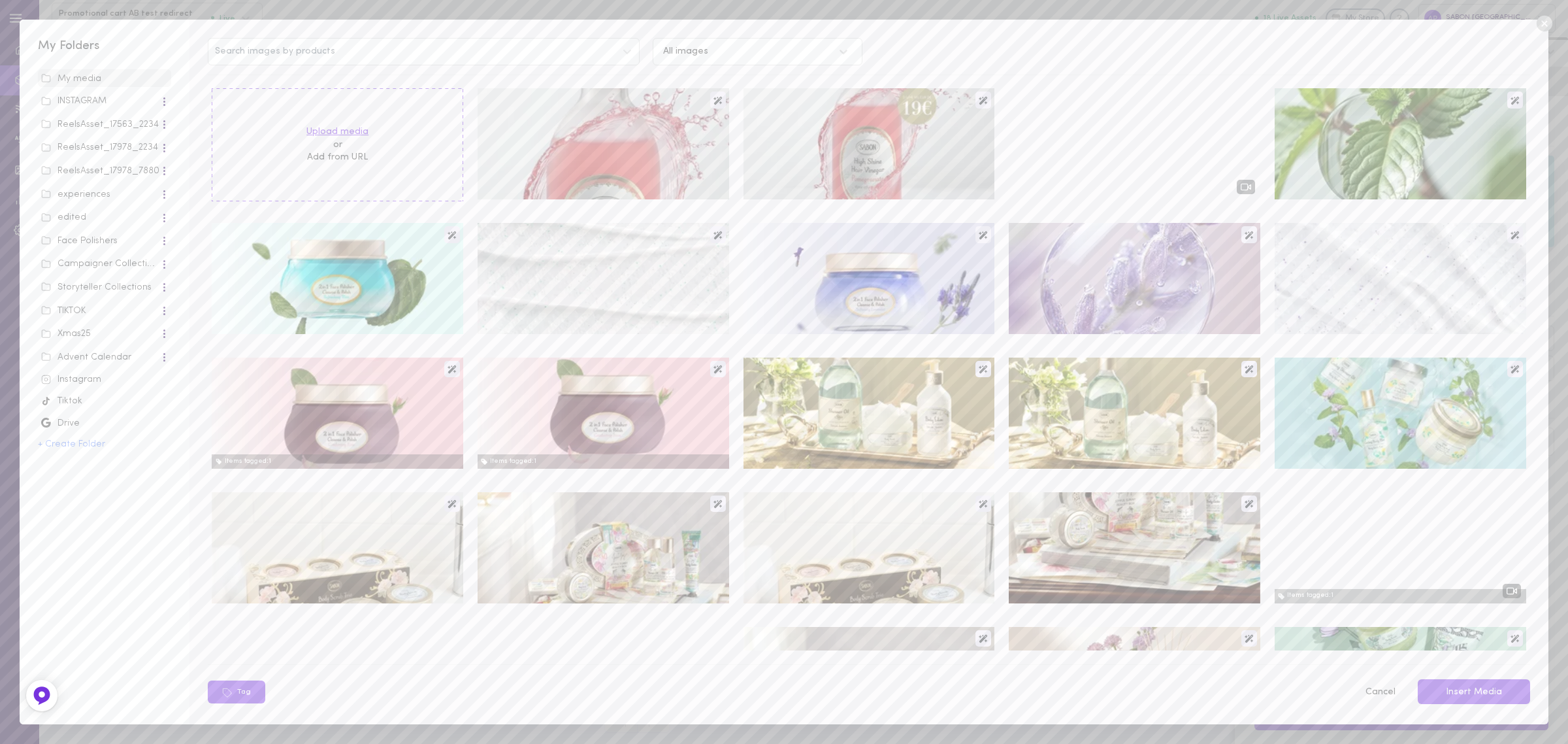
click at [349, 131] on label "Upload media" at bounding box center [337, 132] width 62 height 13
click at [0, 0] on input "Upload media" at bounding box center [0, 0] width 0 height 0
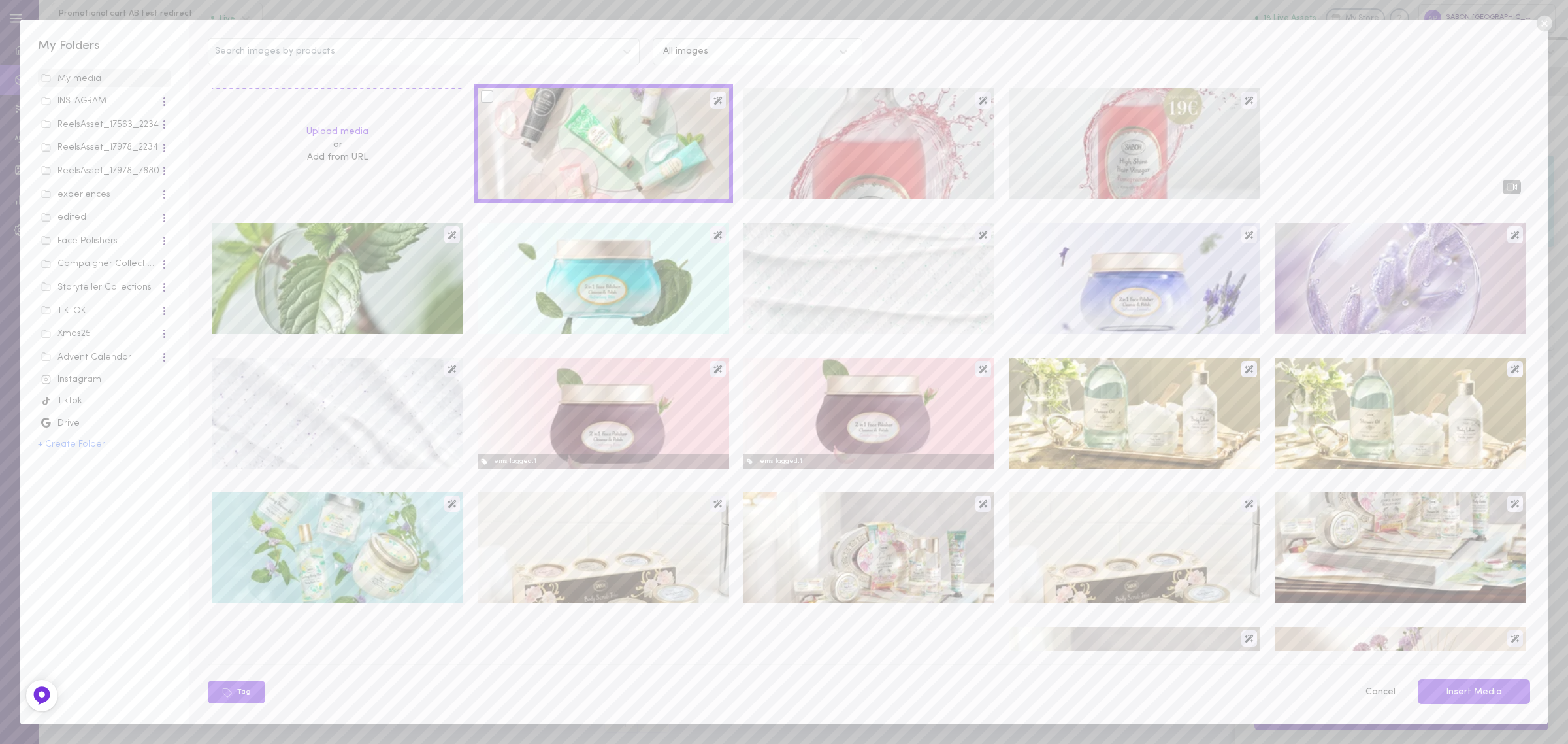
click at [481, 95] on div at bounding box center [487, 96] width 13 height 13
click at [0, 0] on input "checkbox" at bounding box center [0, 0] width 0 height 0
click at [1438, 674] on div "Search images by products All images Upload media or Add from URL Items tagged:…" at bounding box center [869, 371] width 1358 height 704
click at [1452, 690] on button "Insert Media" at bounding box center [1474, 692] width 113 height 25
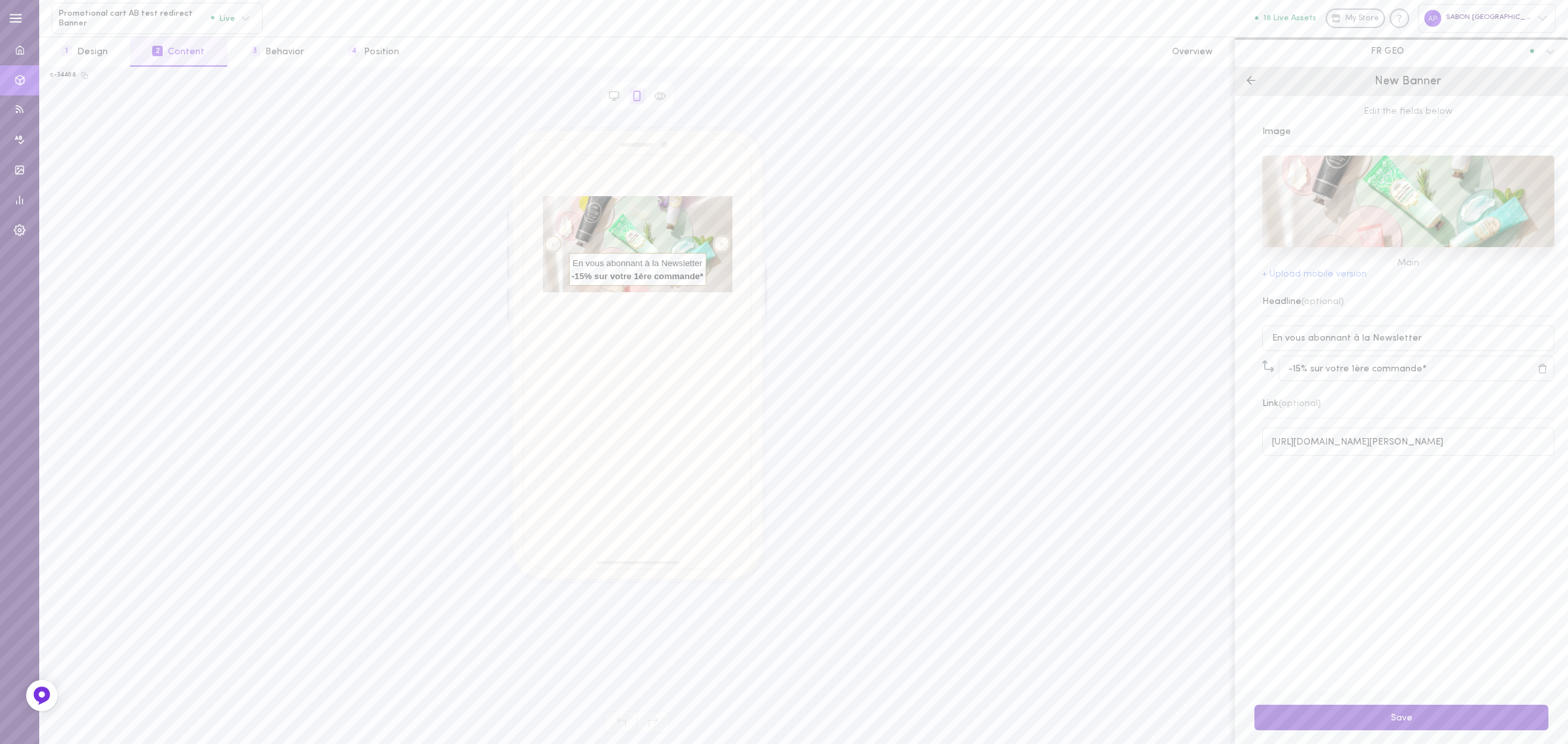
click at [1428, 710] on button "Save" at bounding box center [1401, 717] width 294 height 25
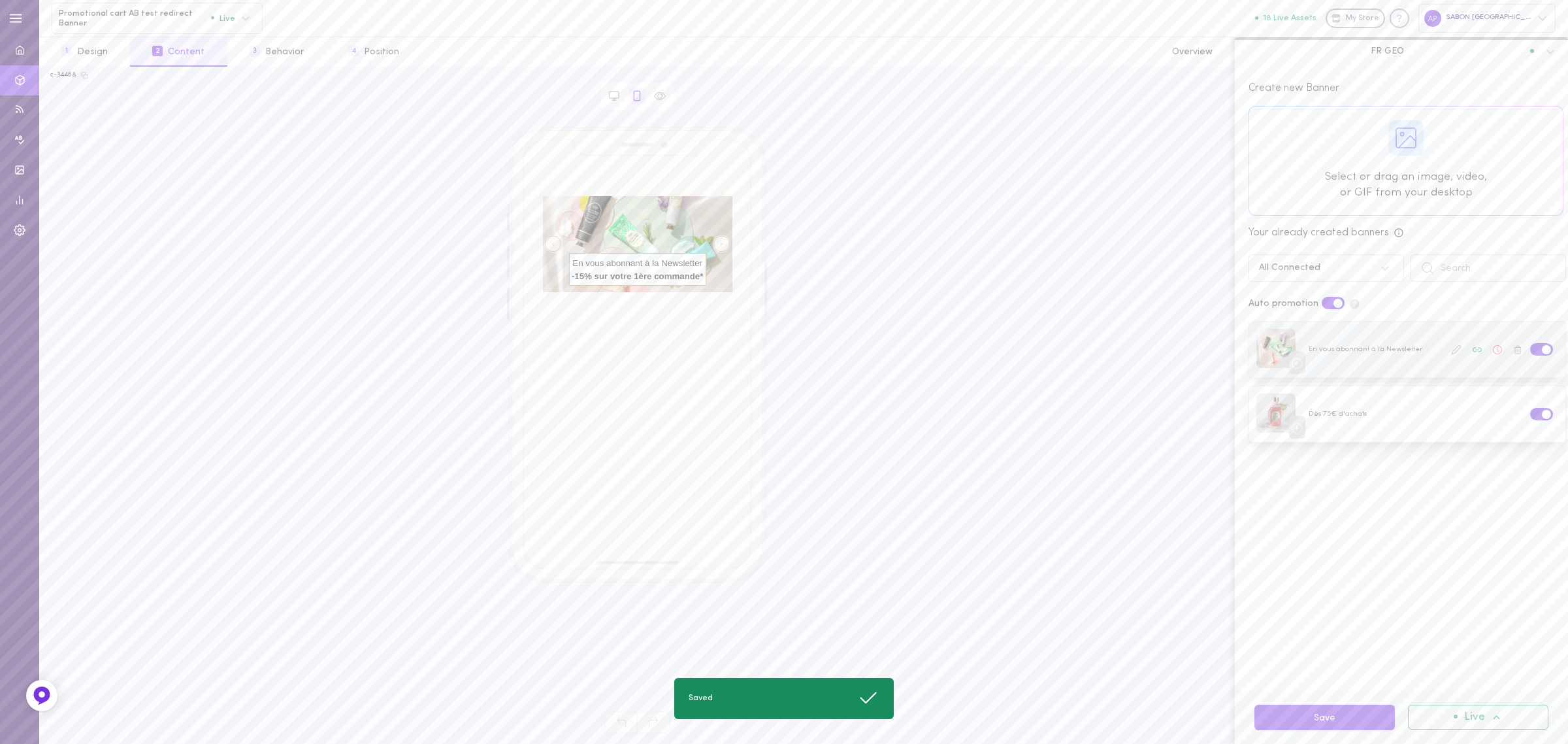
click at [1493, 352] on icon at bounding box center [1498, 349] width 9 height 9
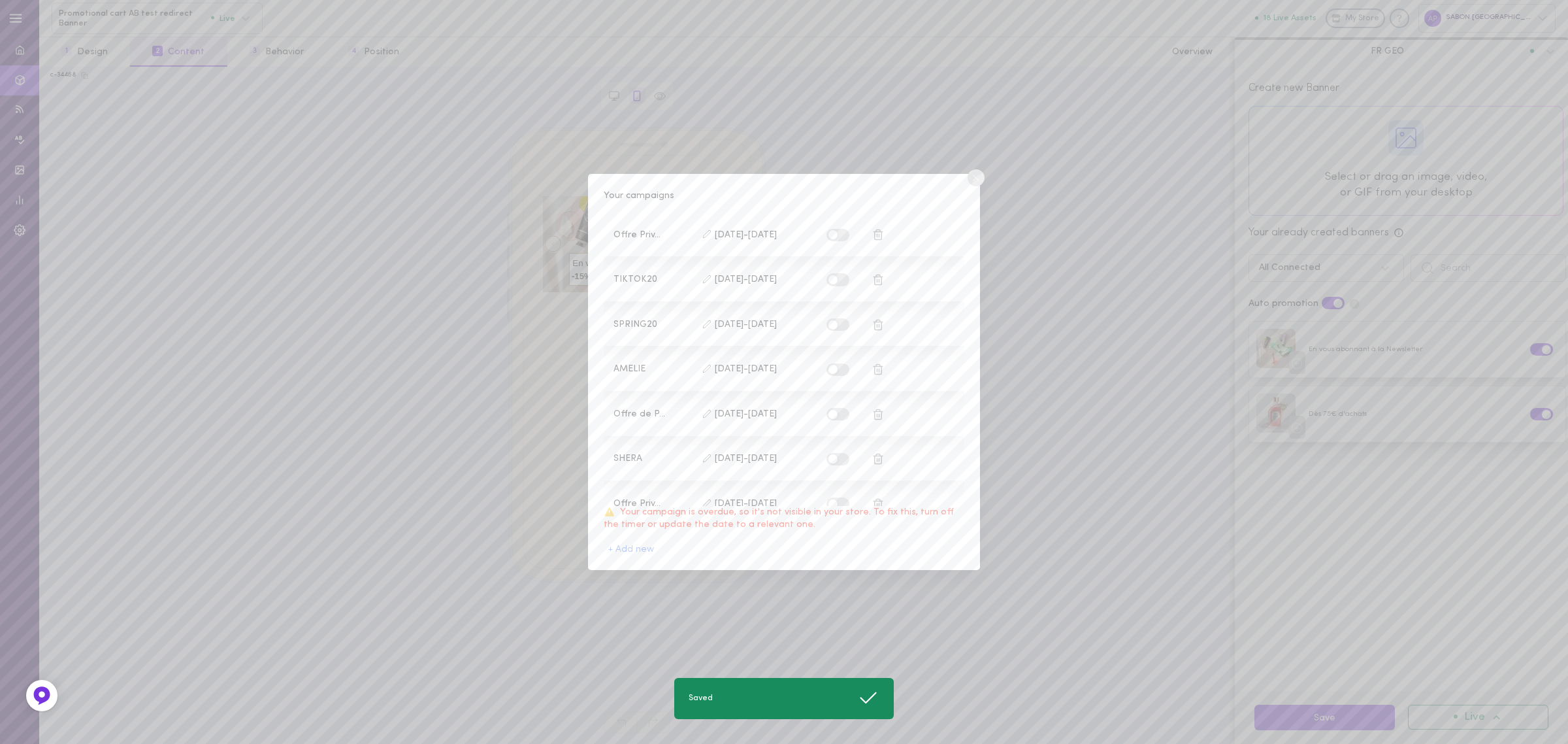
scroll to position [259, 0]
click at [827, 388] on label at bounding box center [838, 394] width 23 height 13
click at [0, 0] on input "checkbox" at bounding box center [0, 0] width 0 height 0
click at [830, 481] on label at bounding box center [838, 484] width 23 height 13
click at [0, 0] on input "checkbox" at bounding box center [0, 0] width 0 height 0
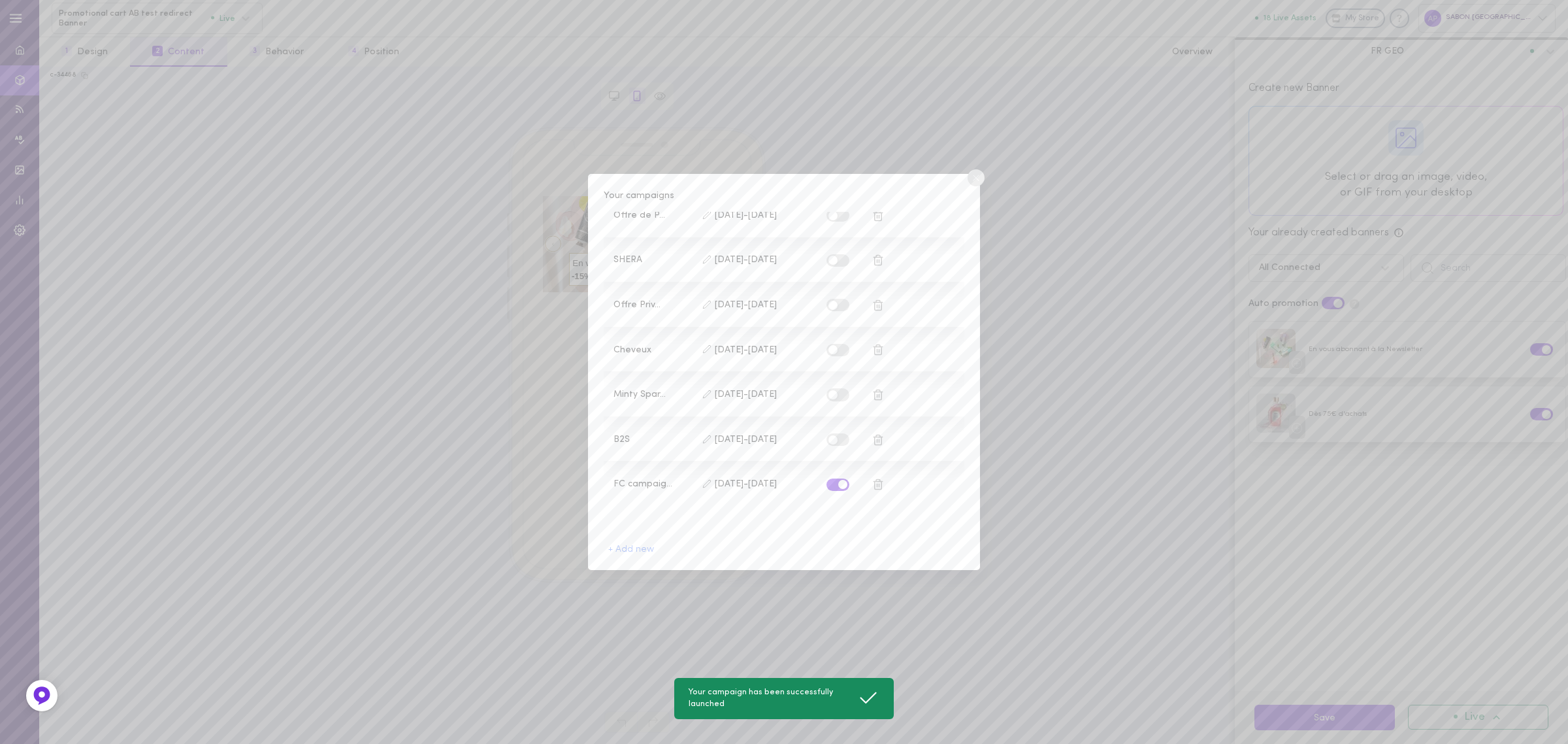
click at [972, 174] on circle at bounding box center [976, 177] width 17 height 17
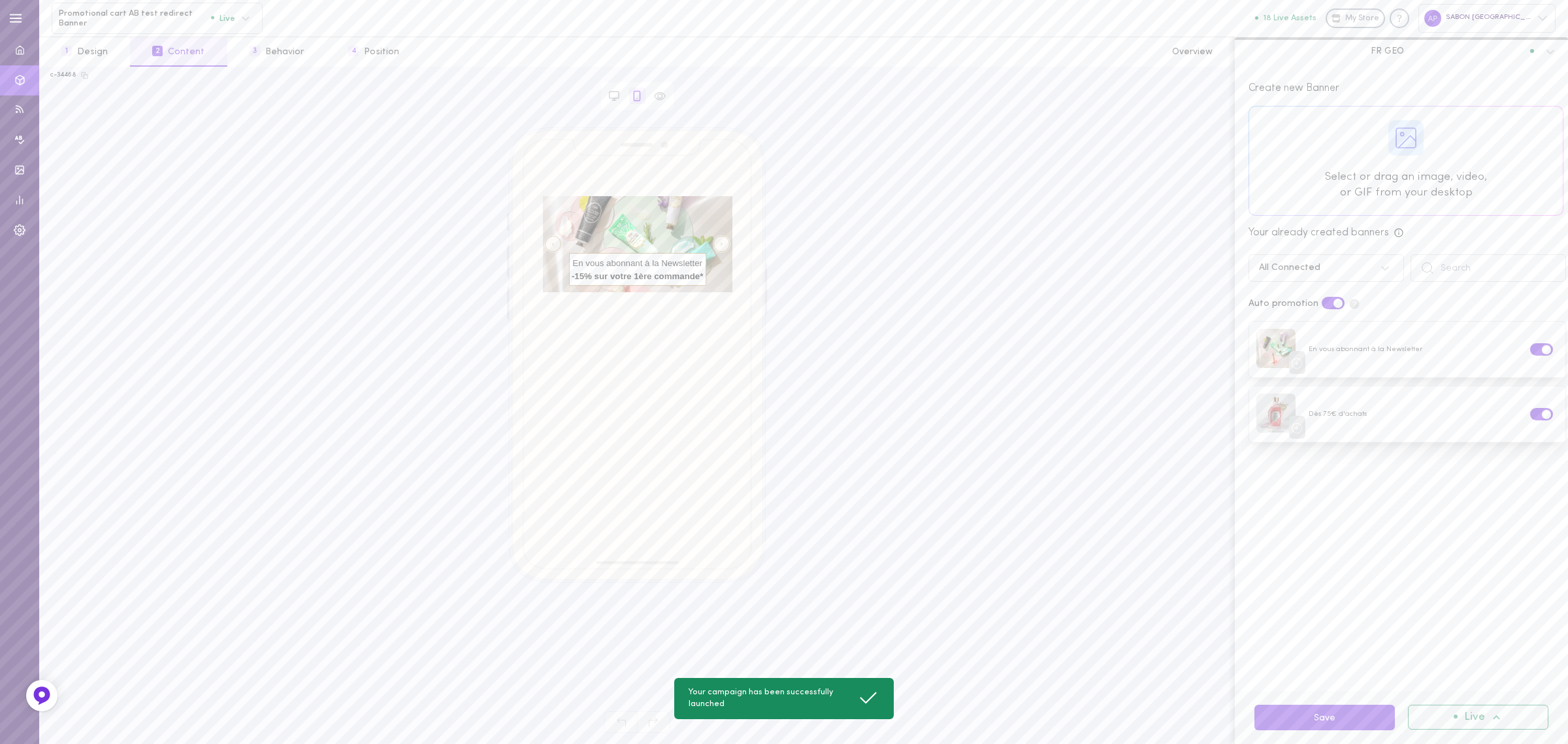
click at [1356, 736] on div "Save Live" at bounding box center [1401, 717] width 333 height 53
click at [1356, 724] on button "Save" at bounding box center [1324, 717] width 140 height 25
click at [1451, 415] on icon at bounding box center [1456, 415] width 10 height 10
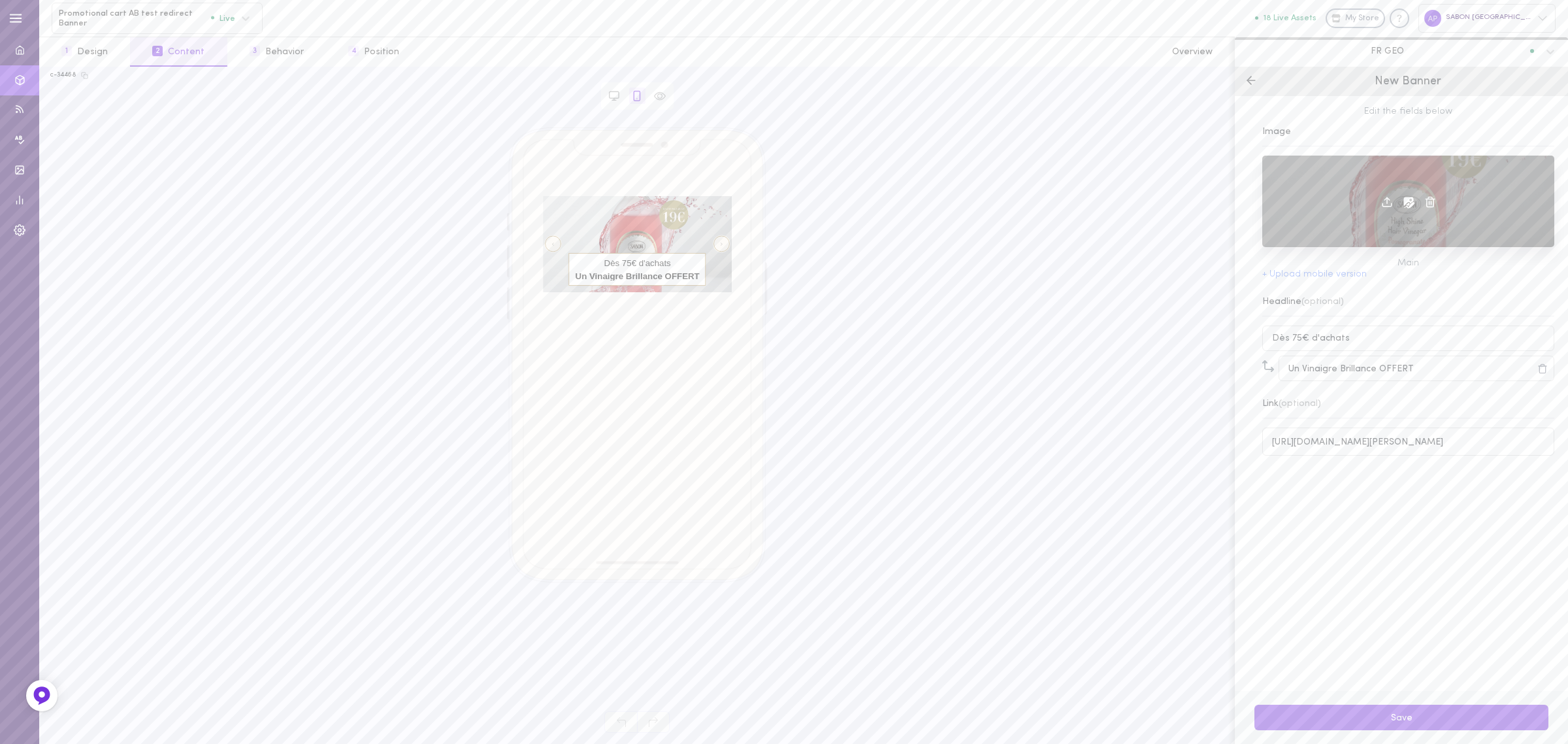
click at [1381, 201] on icon at bounding box center [1387, 202] width 12 height 12
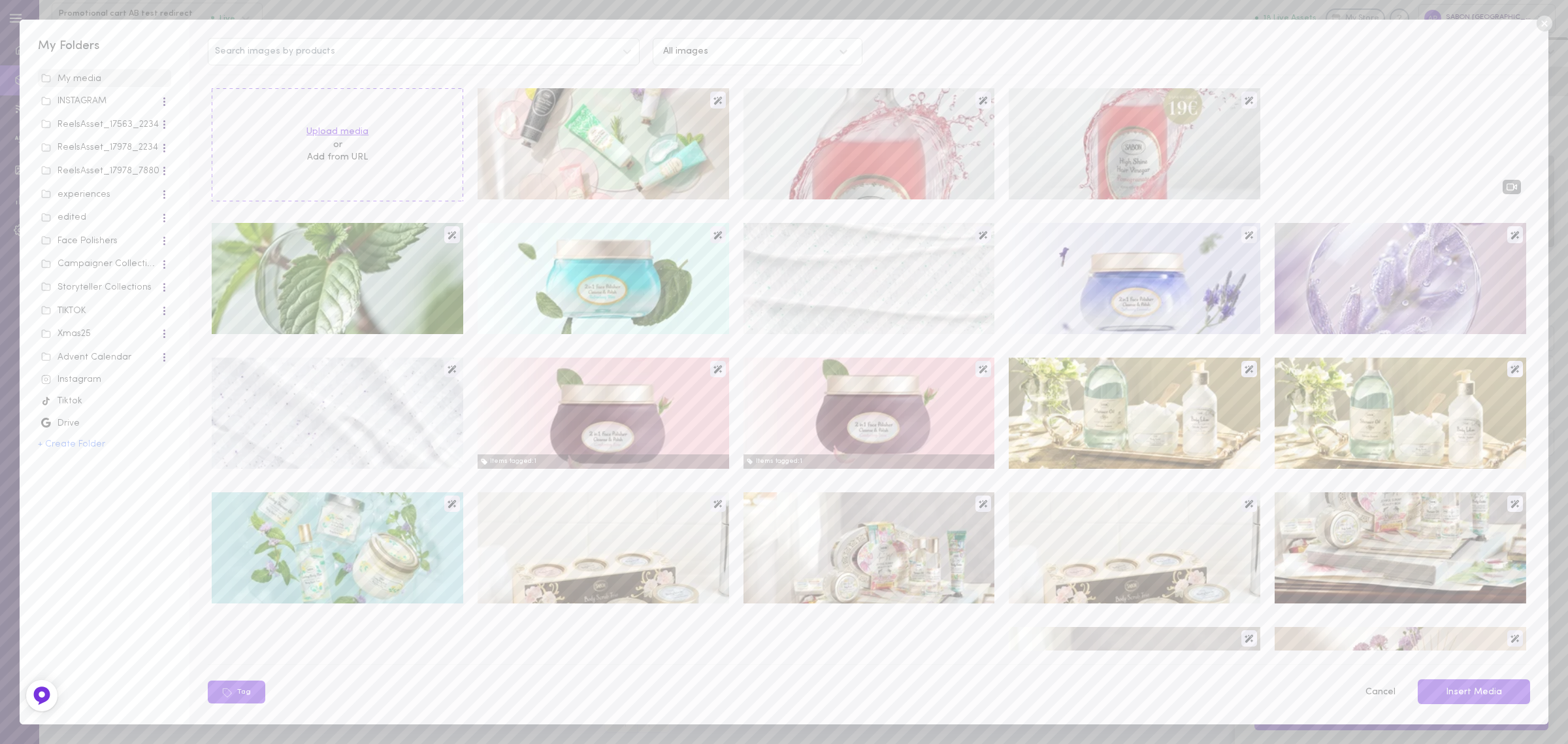
click at [314, 129] on label "Upload media" at bounding box center [337, 132] width 62 height 13
click at [0, 0] on input "Upload media" at bounding box center [0, 0] width 0 height 0
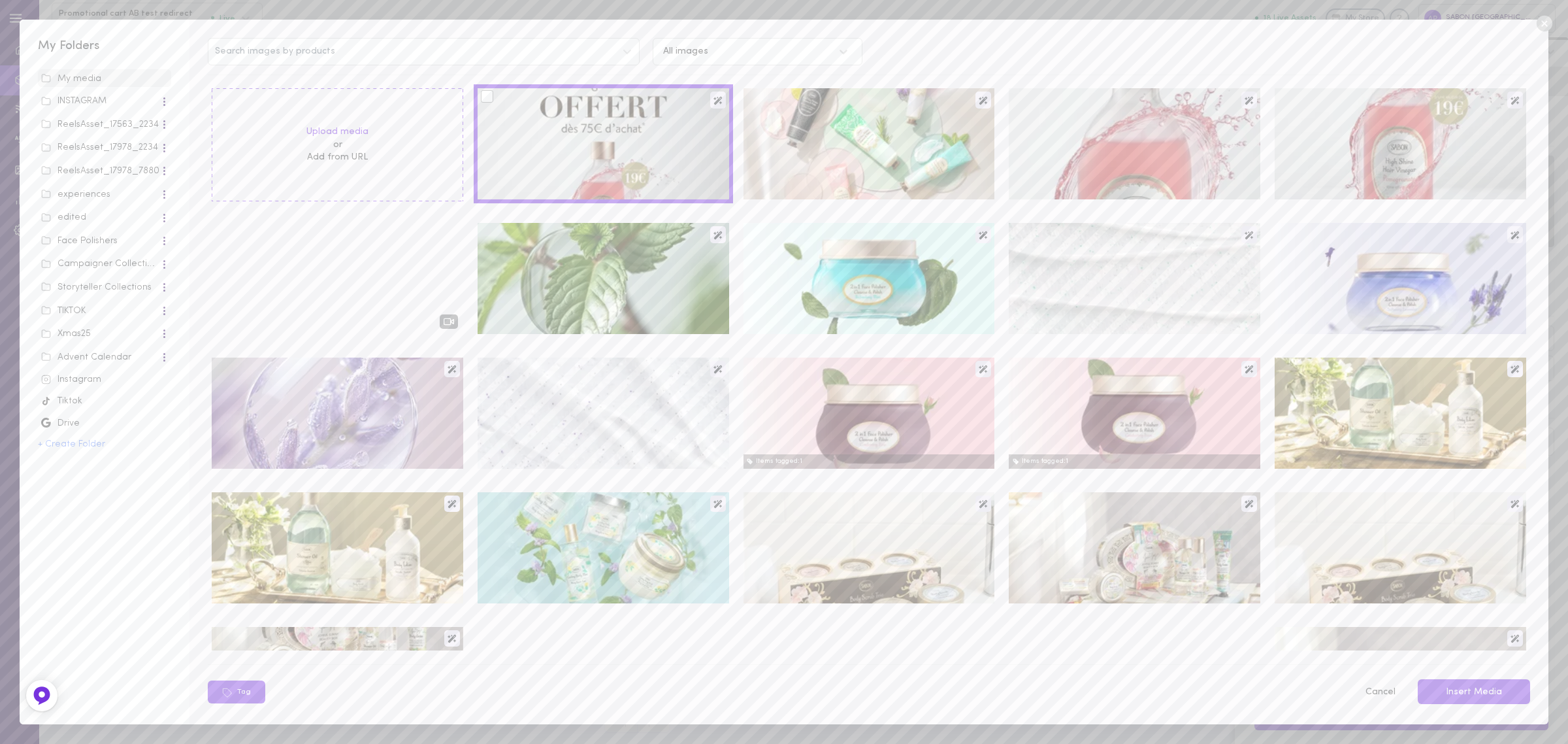
click at [485, 96] on div at bounding box center [487, 96] width 13 height 13
click at [0, 0] on input "checkbox" at bounding box center [0, 0] width 0 height 0
click at [1478, 691] on button "Insert Media" at bounding box center [1474, 692] width 113 height 25
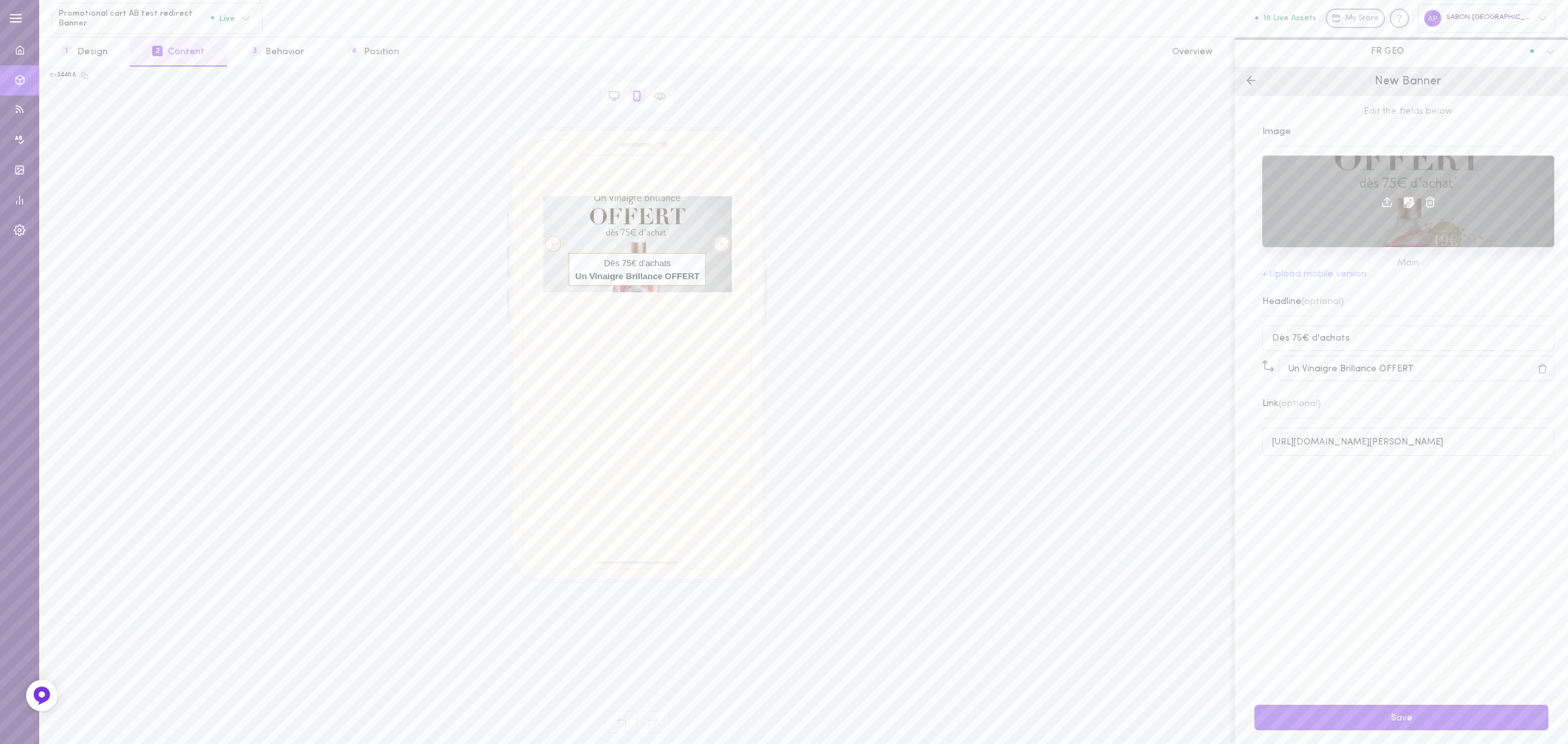
click at [1406, 201] on icon at bounding box center [1409, 202] width 11 height 11
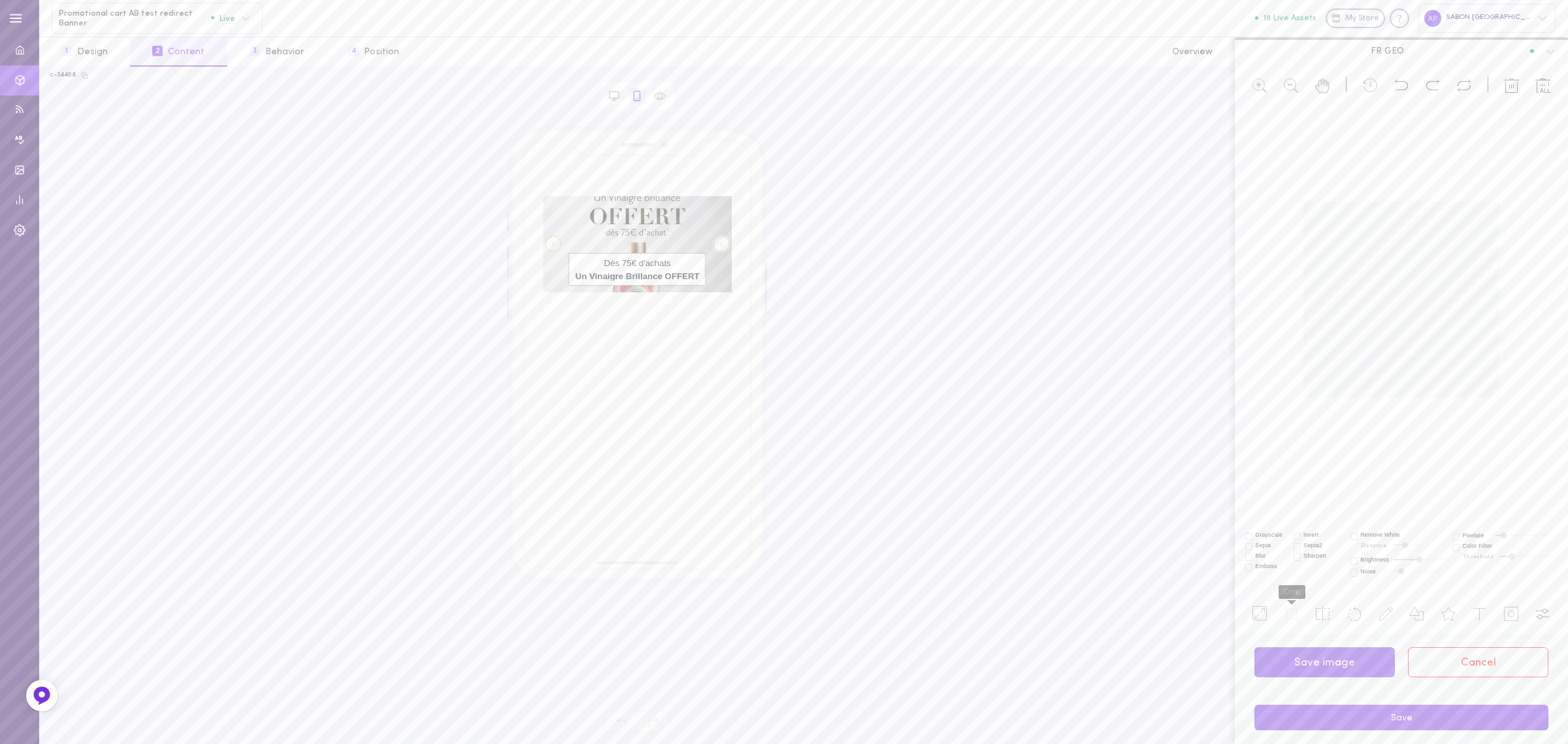
click at [1289, 611] on icon at bounding box center [1291, 613] width 16 height 16
click at [1510, 427] on div at bounding box center [1401, 349] width 333 height 483
click at [1297, 338] on div at bounding box center [1401, 349] width 333 height 483
click at [1478, 547] on label "Apply" at bounding box center [1481, 549] width 17 height 6
click at [1429, 652] on button "Cancel" at bounding box center [1478, 662] width 140 height 30
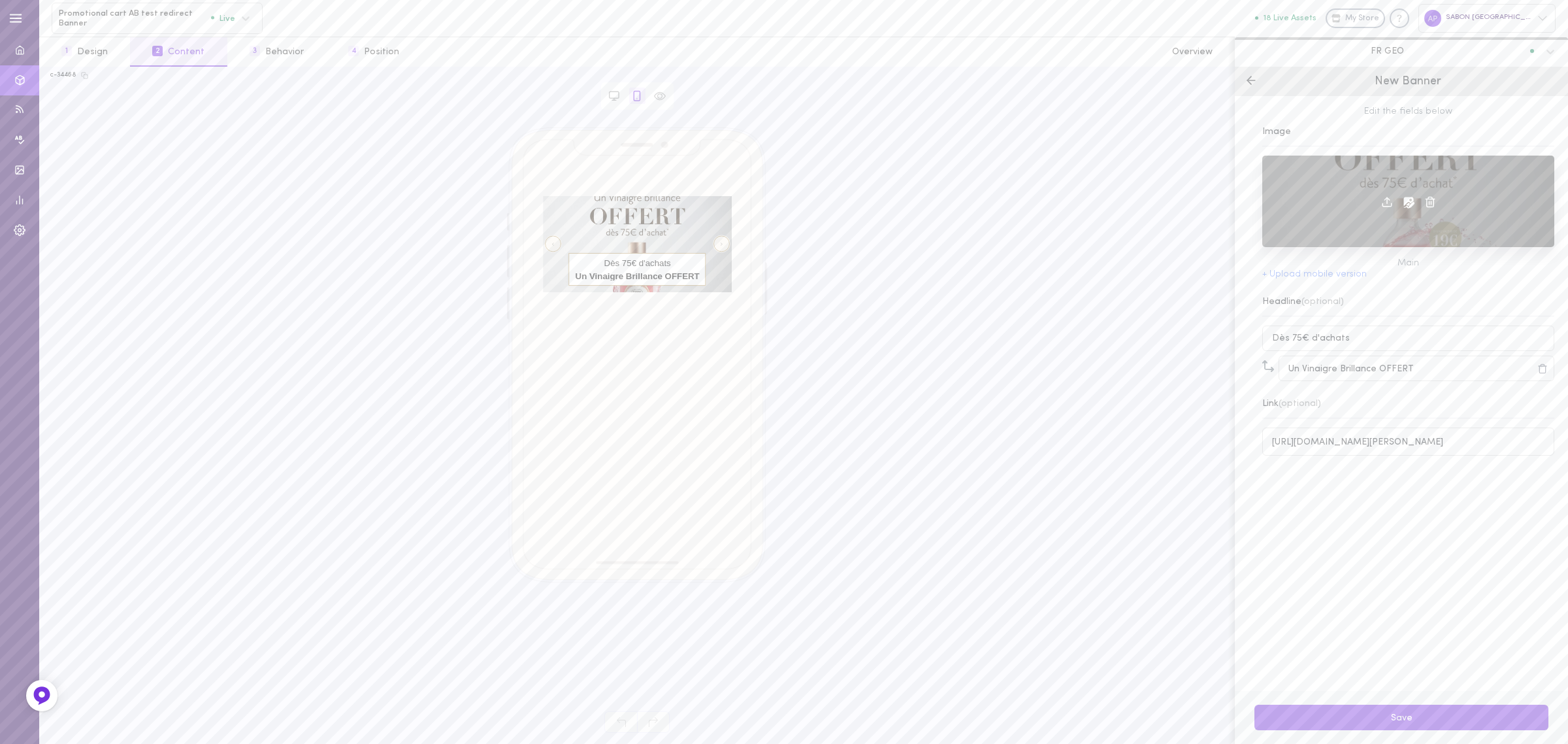
click at [1405, 203] on icon at bounding box center [1409, 202] width 13 height 13
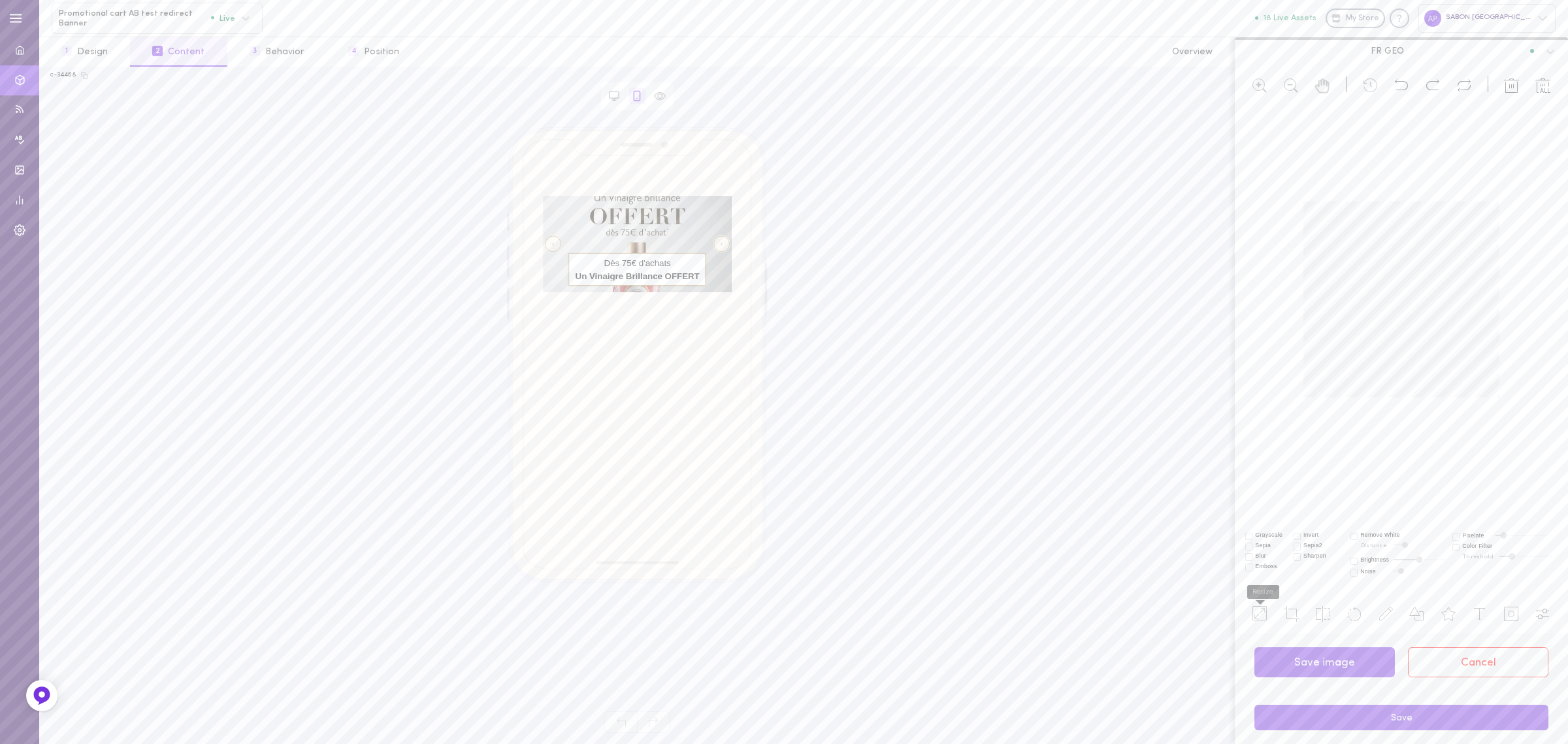
click at [1250, 612] on li at bounding box center [1260, 613] width 26 height 22
type input "1080"
drag, startPoint x: 1303, startPoint y: 276, endPoint x: 1308, endPoint y: 281, distance: 7.1
click at [1307, 281] on div at bounding box center [1401, 299] width 196 height 196
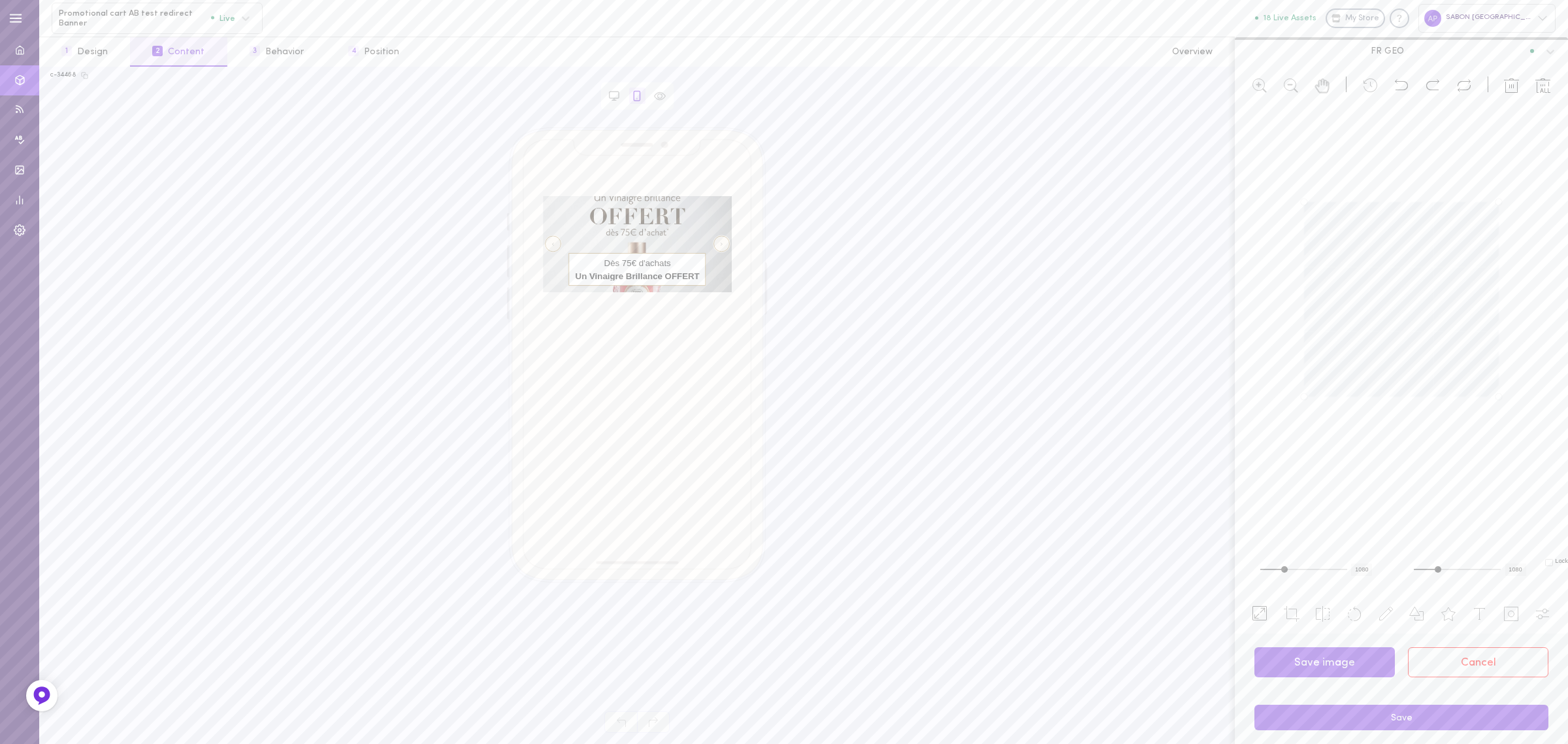
drag, startPoint x: 1304, startPoint y: 284, endPoint x: 1343, endPoint y: 311, distance: 47.4
click at [1343, 311] on td at bounding box center [1337, 299] width 64 height 65
drag, startPoint x: 1300, startPoint y: 609, endPoint x: 1332, endPoint y: 543, distance: 73.3
click at [1300, 608] on li at bounding box center [1291, 613] width 26 height 22
click at [1506, 404] on div at bounding box center [1401, 349] width 333 height 483
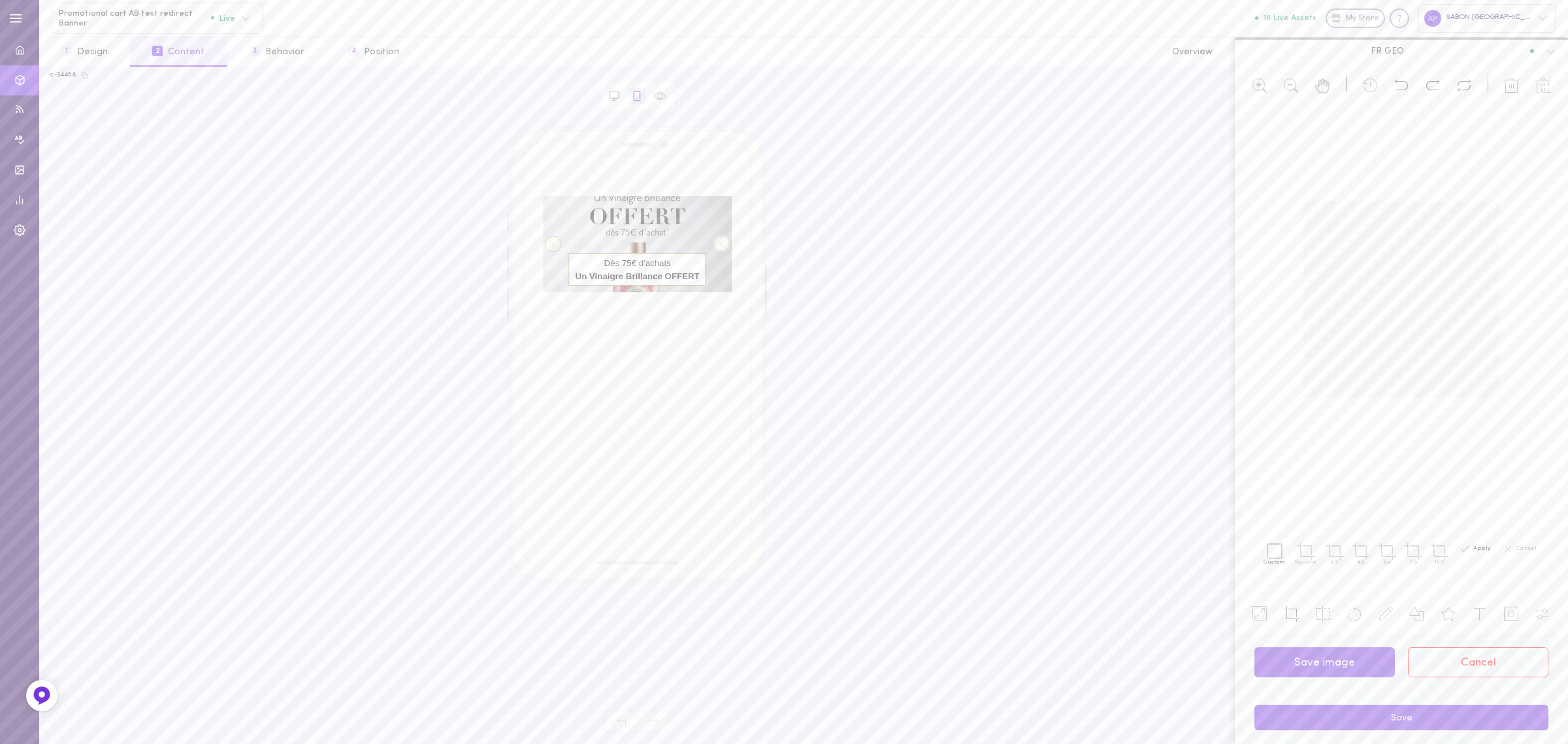
click at [1482, 553] on div "Apply" at bounding box center [1475, 548] width 31 height 13
click at [1428, 651] on button "Cancel" at bounding box center [1478, 662] width 140 height 30
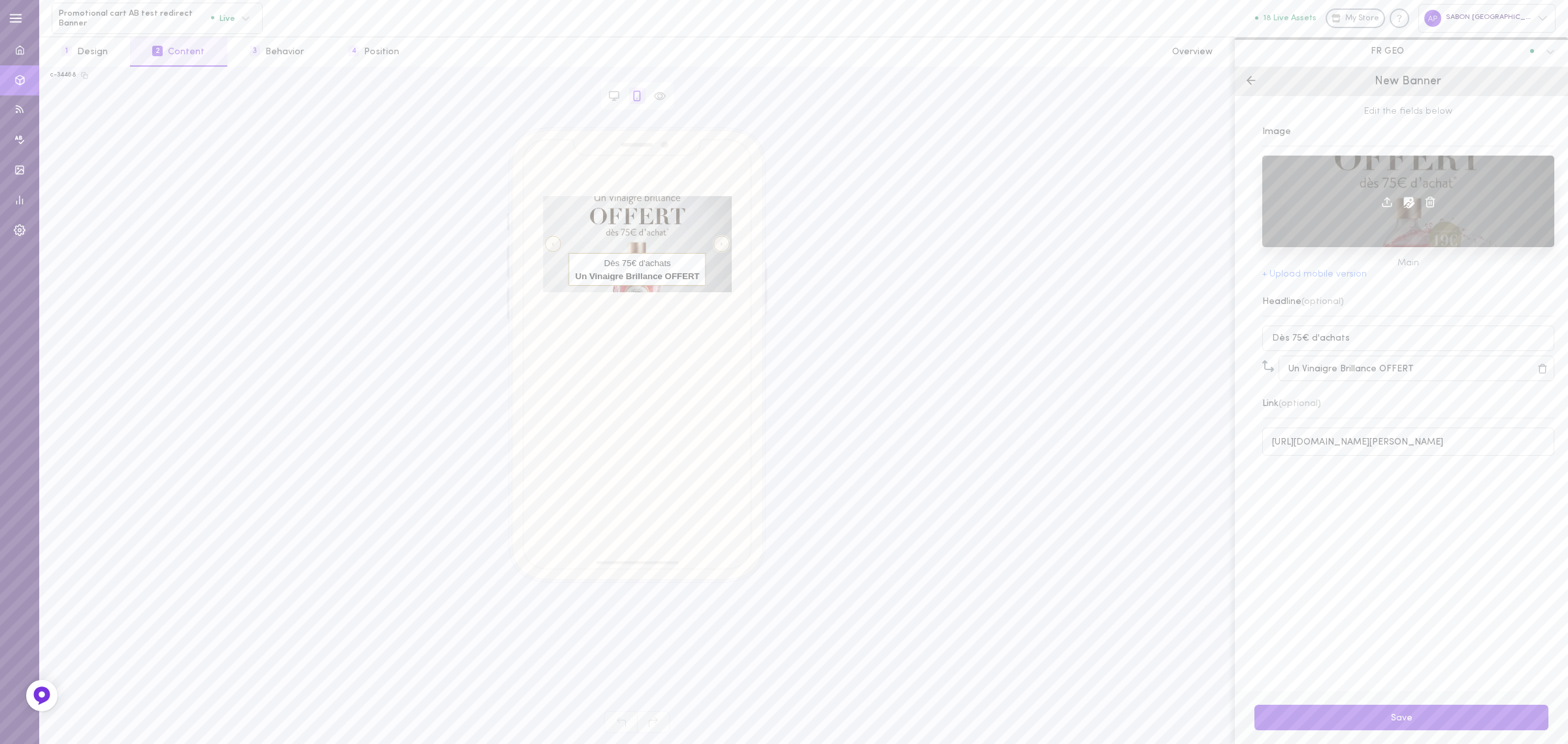
click at [1402, 200] on icon at bounding box center [1409, 202] width 13 height 13
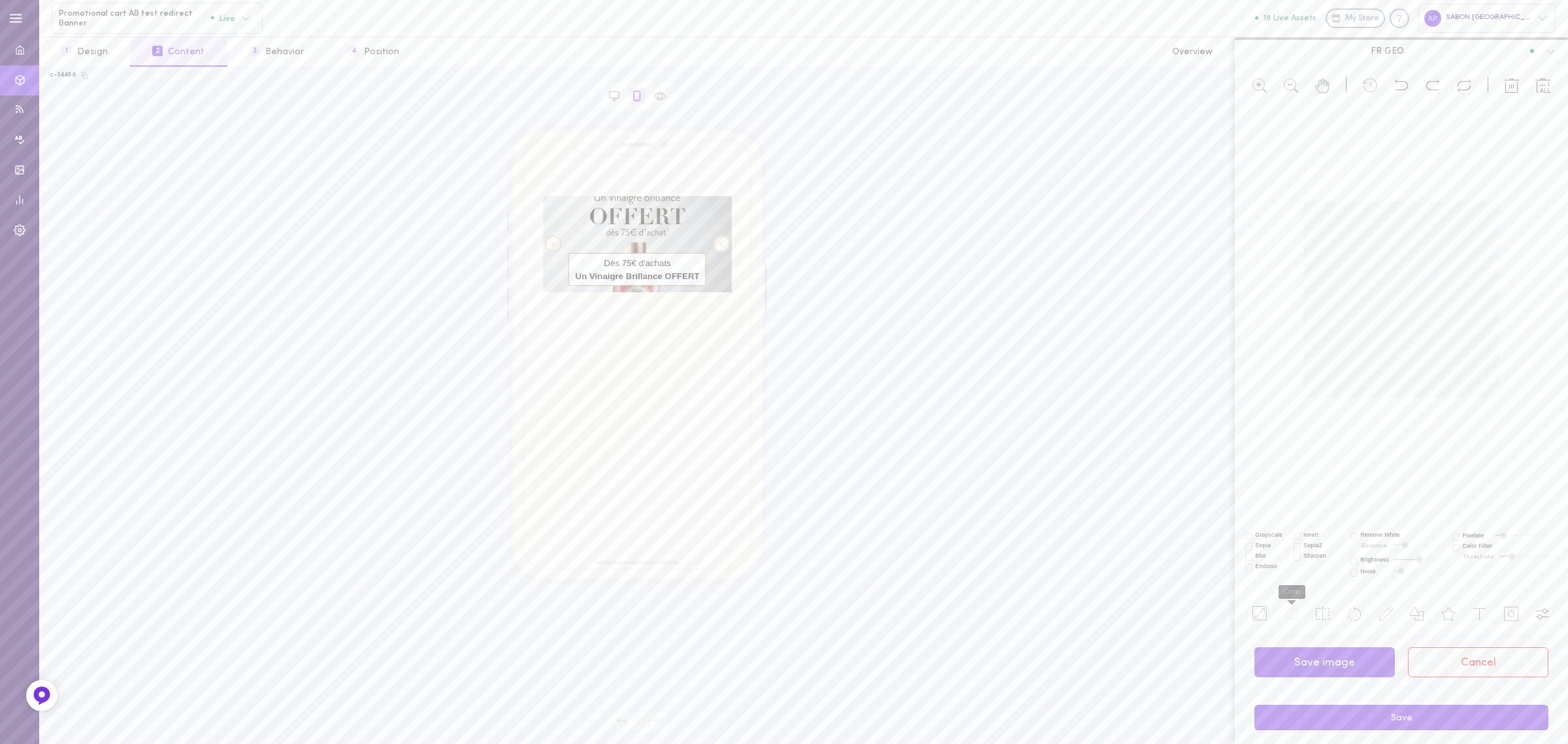
click at [1299, 615] on icon at bounding box center [1291, 613] width 16 height 16
click at [1506, 402] on div at bounding box center [1401, 349] width 333 height 483
click at [1483, 546] on label "Apply" at bounding box center [1481, 549] width 17 height 6
click at [1370, 664] on button "Save image" at bounding box center [1324, 662] width 140 height 30
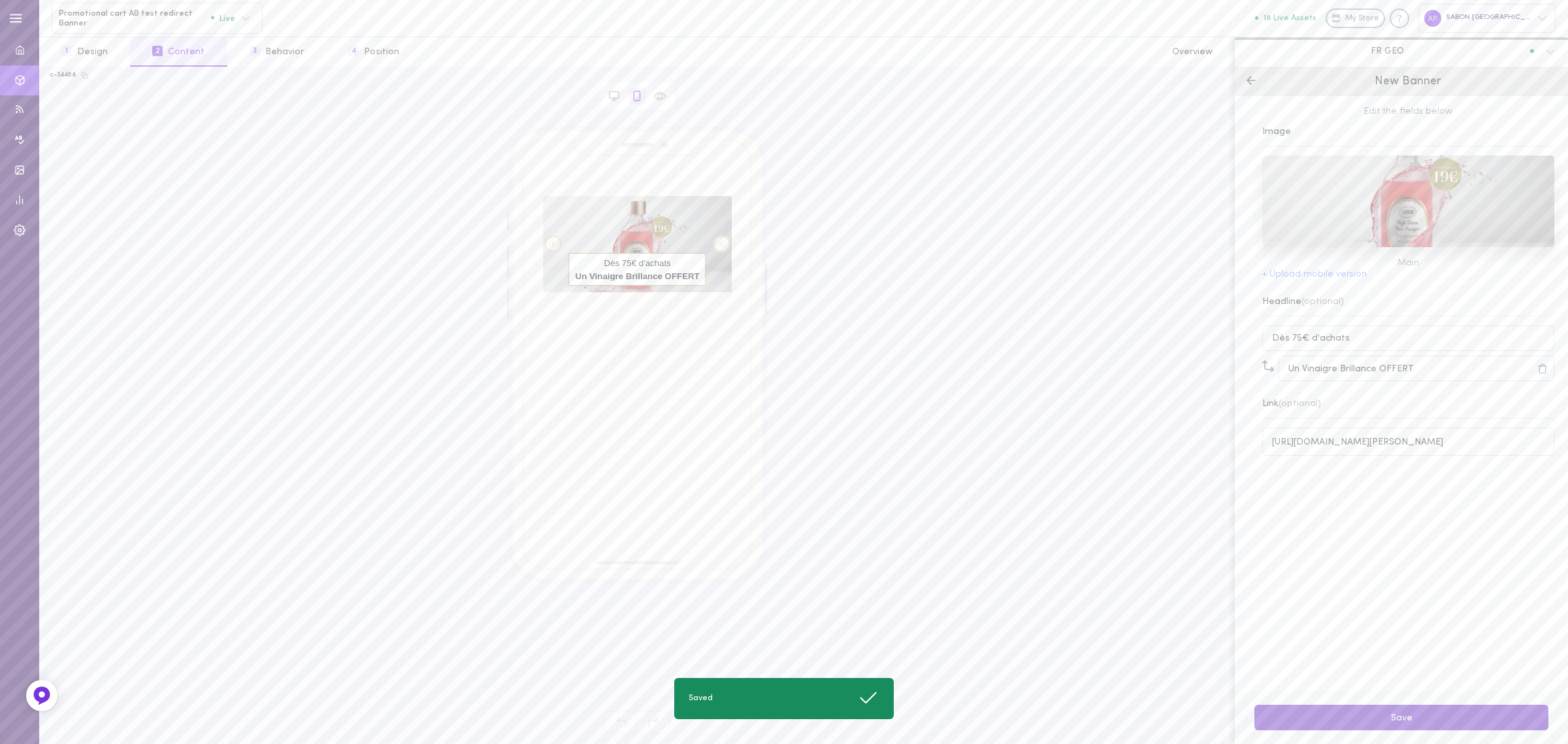
click at [1420, 724] on button "Save" at bounding box center [1401, 717] width 294 height 25
